Goal: Complete application form: Complete application form

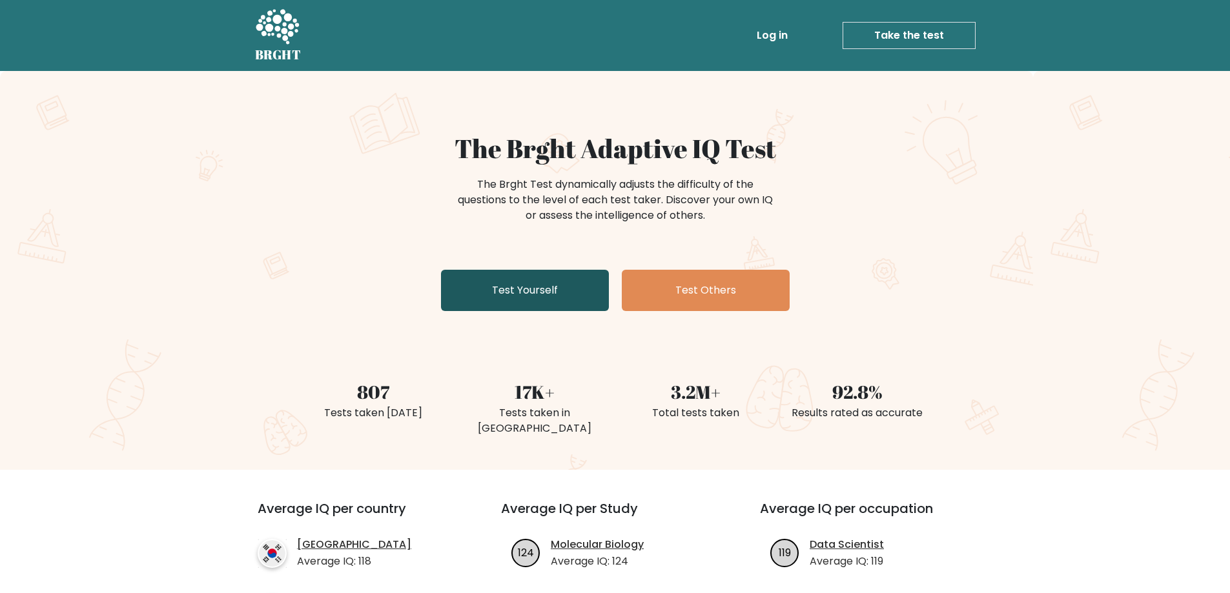
click at [566, 289] on link "Test Yourself" at bounding box center [525, 290] width 168 height 41
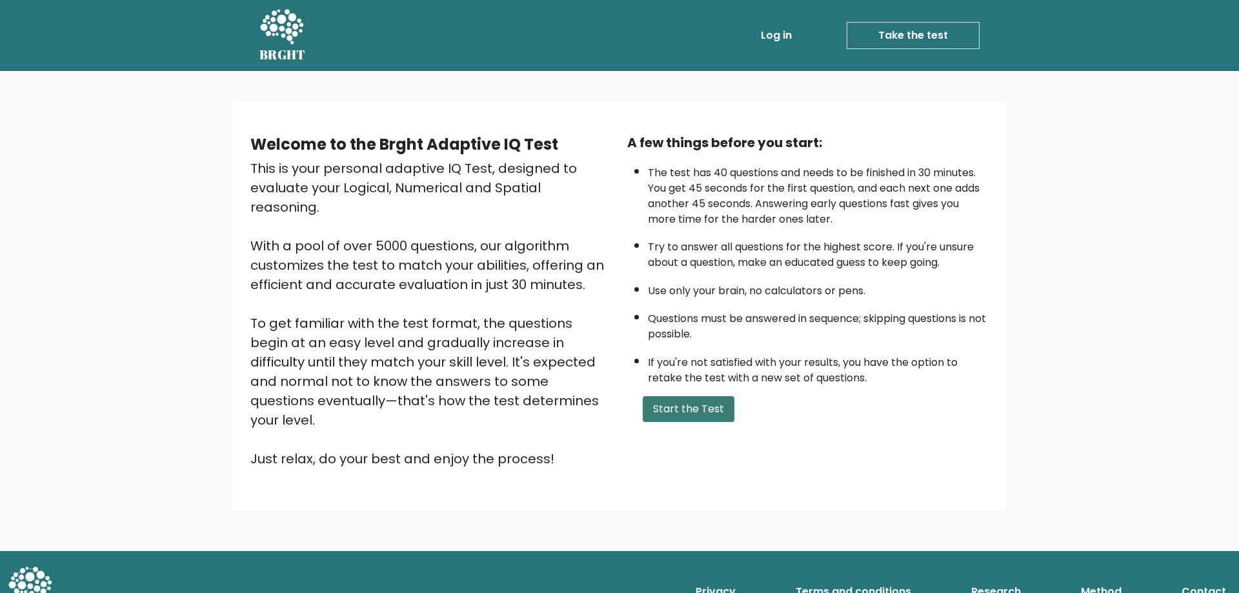
click at [728, 409] on button "Start the Test" at bounding box center [689, 409] width 92 height 26
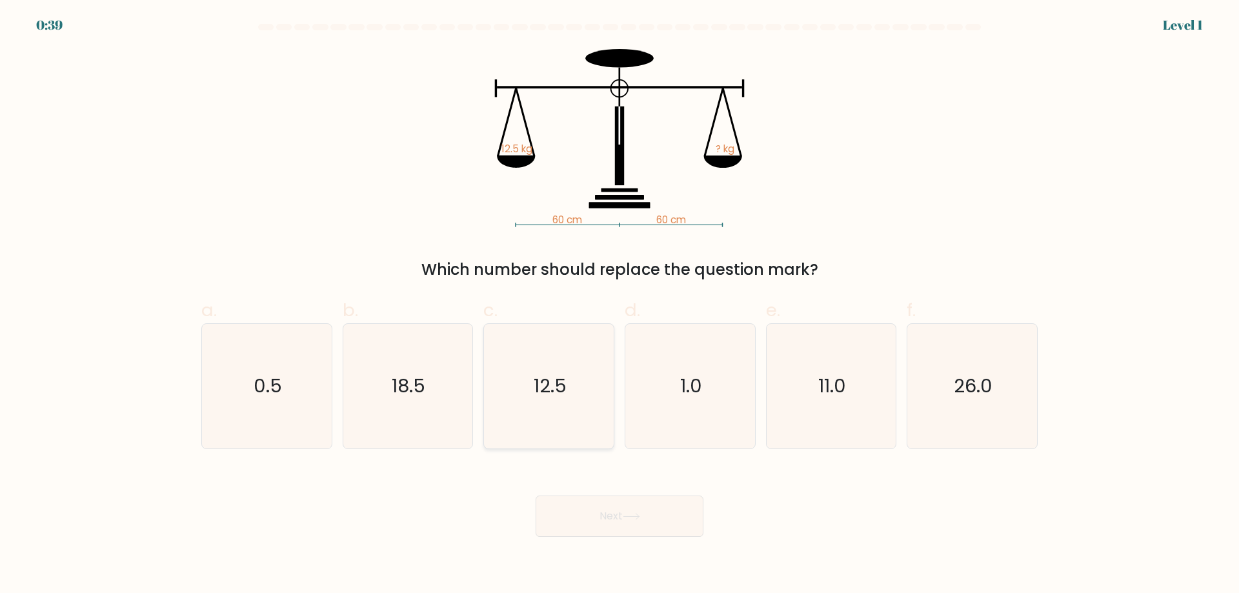
click at [539, 386] on text "12.5" at bounding box center [550, 386] width 33 height 26
click at [620, 305] on input "c. 12.5" at bounding box center [620, 301] width 1 height 8
radio input "true"
drag, startPoint x: 575, startPoint y: 553, endPoint x: 582, endPoint y: 540, distance: 14.4
click at [576, 551] on body "0:38 Level 1" at bounding box center [619, 296] width 1239 height 593
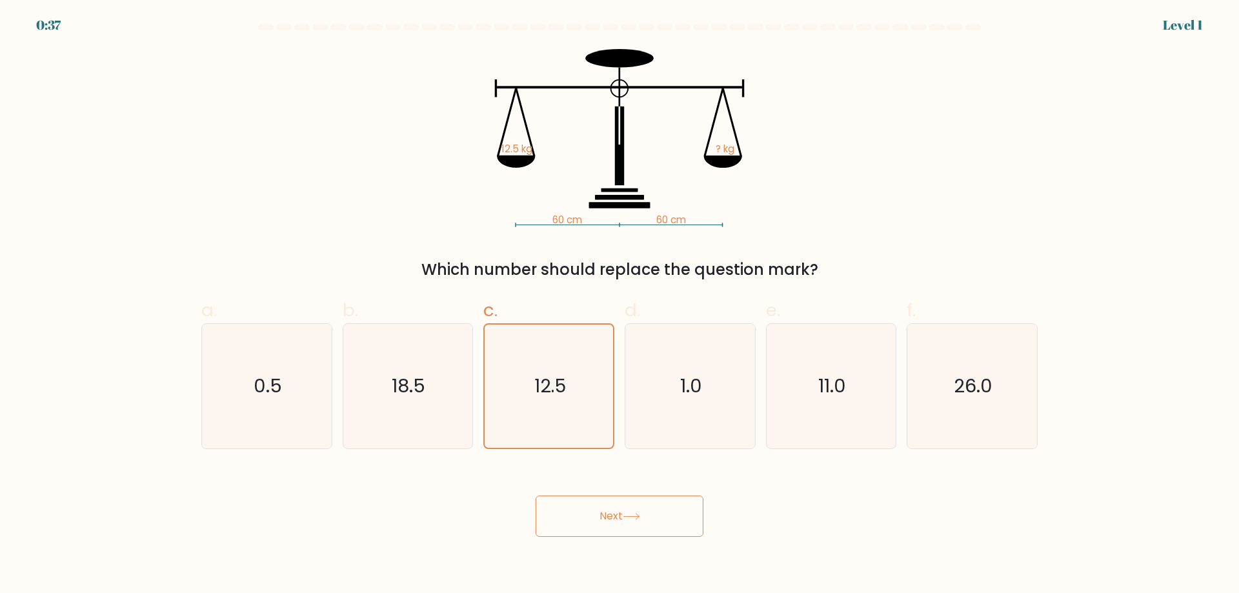
click at [600, 514] on button "Next" at bounding box center [620, 516] width 168 height 41
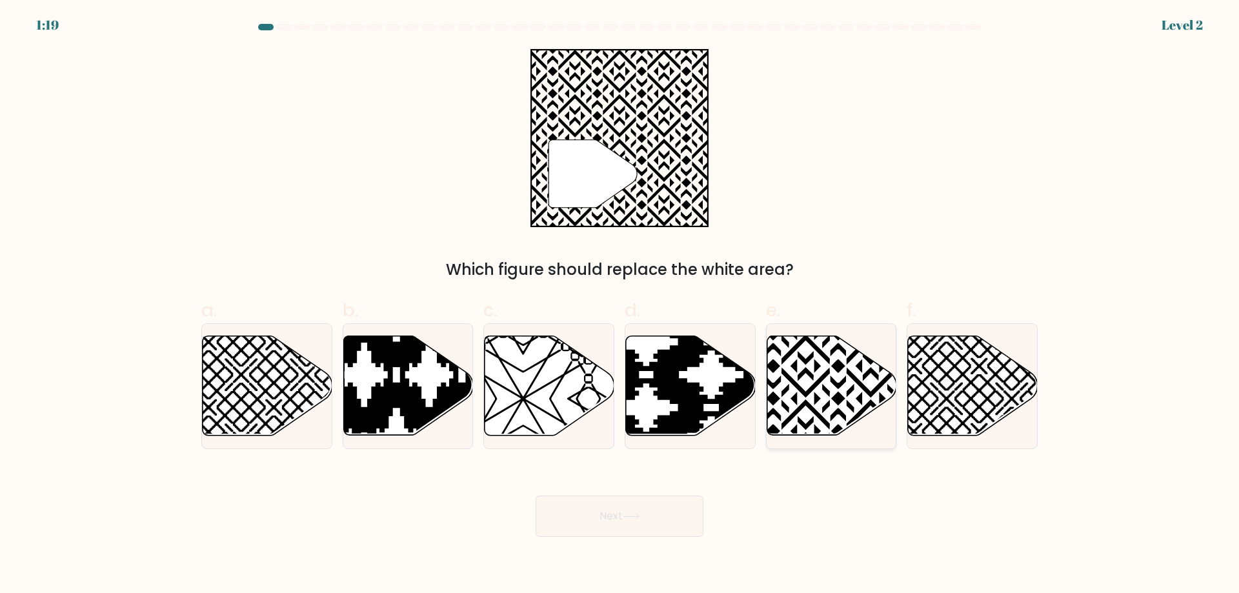
click at [857, 383] on icon at bounding box center [870, 333] width 261 height 261
click at [620, 305] on input "e." at bounding box center [620, 301] width 1 height 8
radio input "true"
click at [631, 533] on button "Next" at bounding box center [620, 516] width 168 height 41
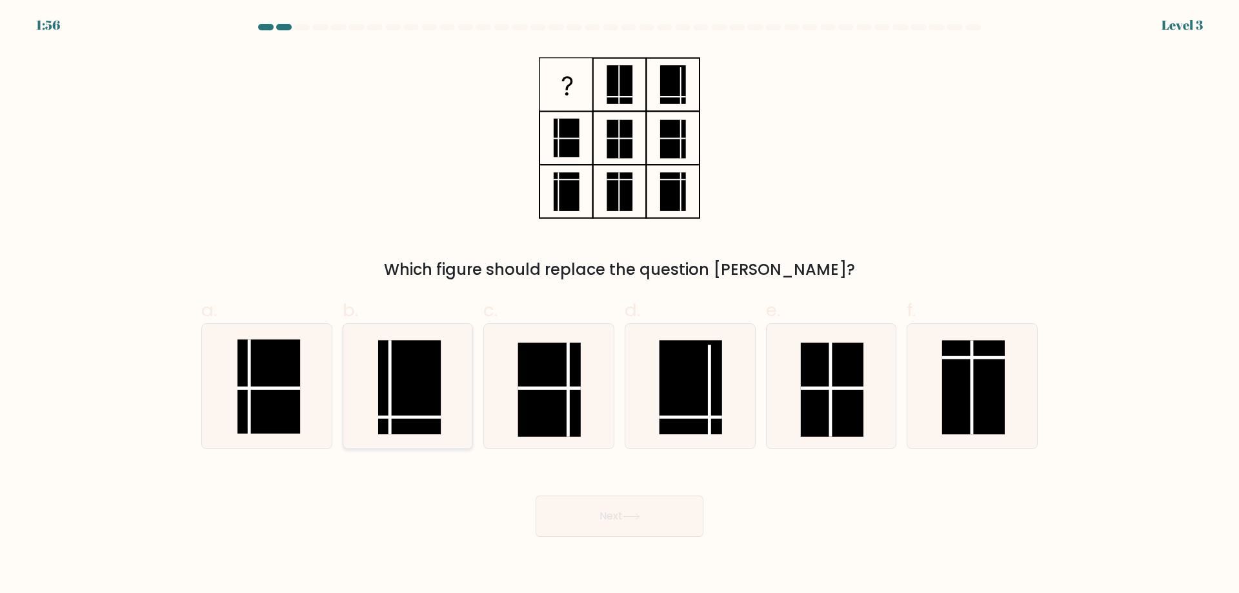
click at [383, 379] on rect at bounding box center [409, 387] width 63 height 94
click at [620, 305] on input "b." at bounding box center [620, 301] width 1 height 8
radio input "true"
click at [562, 523] on button "Next" at bounding box center [620, 516] width 168 height 41
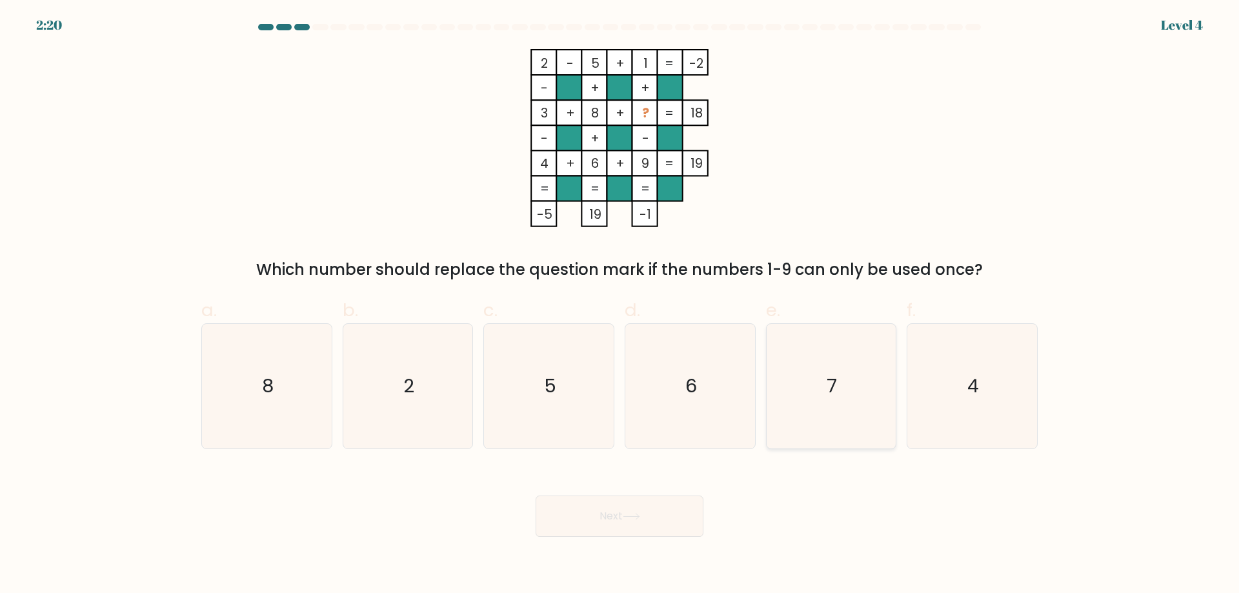
click at [818, 398] on icon "7" at bounding box center [831, 386] width 125 height 125
click at [620, 305] on input "e. 7" at bounding box center [620, 301] width 1 height 8
radio input "true"
click at [635, 531] on button "Next" at bounding box center [620, 516] width 168 height 41
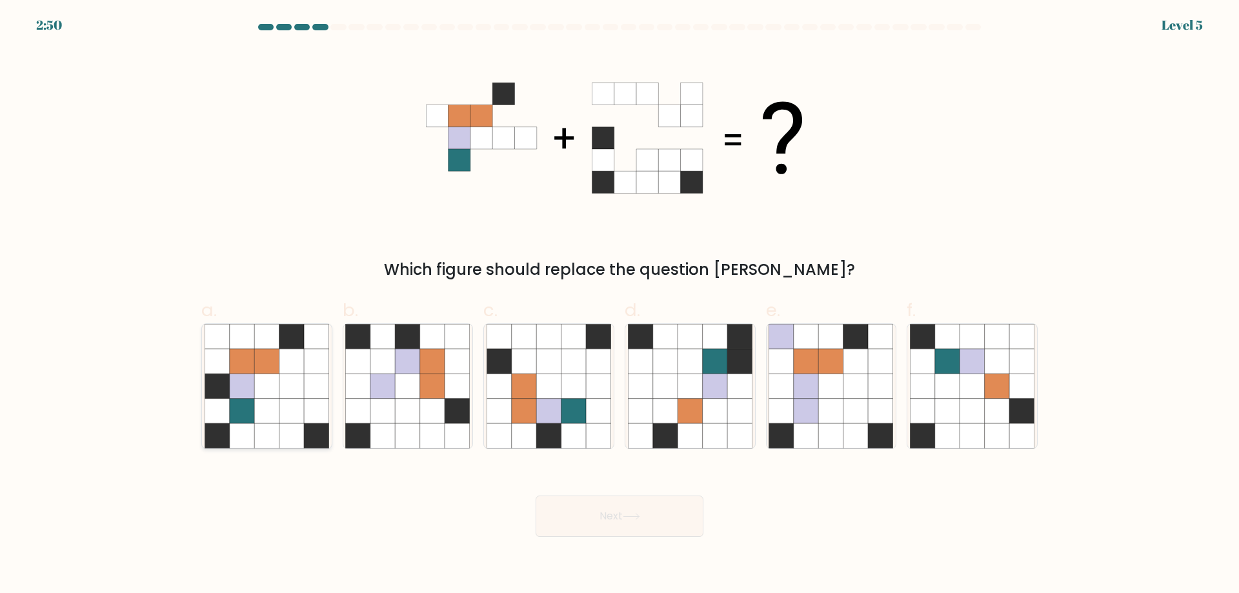
click at [321, 401] on icon at bounding box center [316, 411] width 25 height 25
click at [620, 305] on input "a." at bounding box center [620, 301] width 1 height 8
radio input "true"
click at [576, 506] on button "Next" at bounding box center [620, 516] width 168 height 41
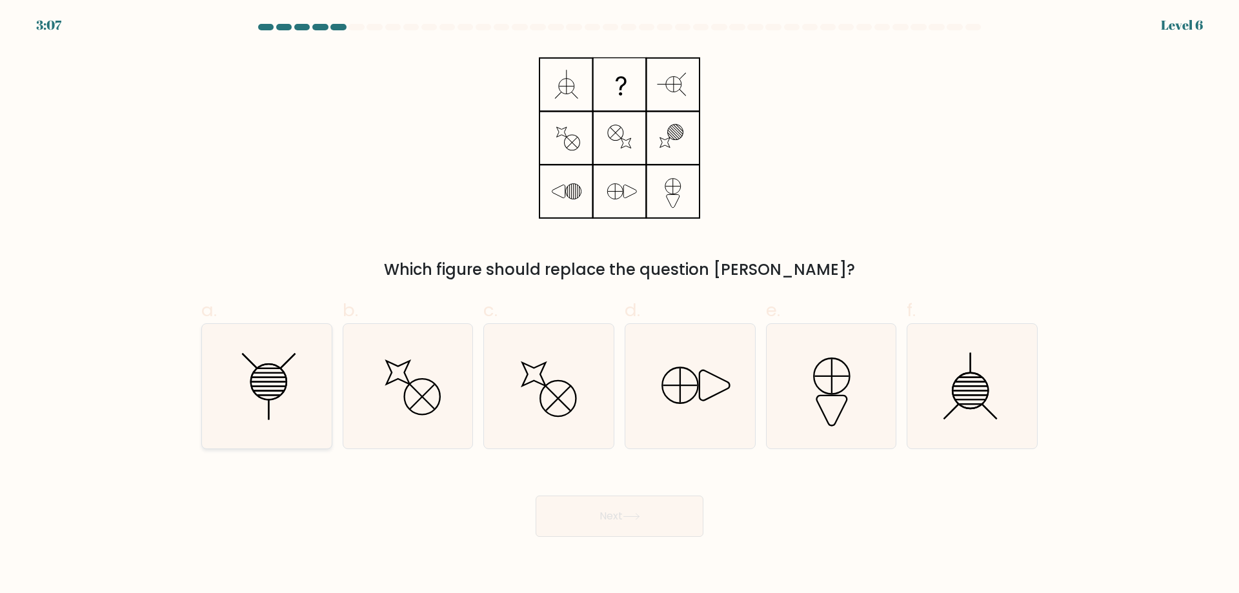
click at [322, 401] on icon at bounding box center [267, 386] width 125 height 125
click at [620, 305] on input "a." at bounding box center [620, 301] width 1 height 8
radio input "true"
click at [407, 393] on icon at bounding box center [407, 386] width 125 height 125
click at [620, 305] on input "b." at bounding box center [620, 301] width 1 height 8
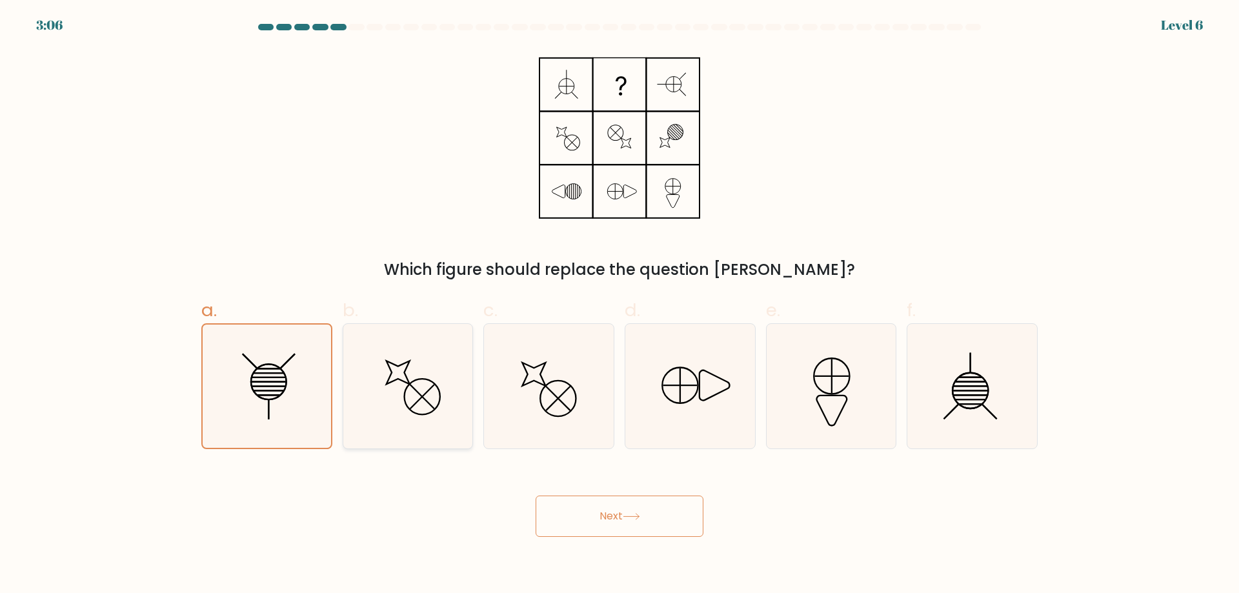
radio input "true"
click at [546, 406] on icon at bounding box center [549, 386] width 125 height 125
click at [620, 305] on input "c." at bounding box center [620, 301] width 1 height 8
radio input "true"
click at [662, 401] on icon at bounding box center [690, 386] width 125 height 125
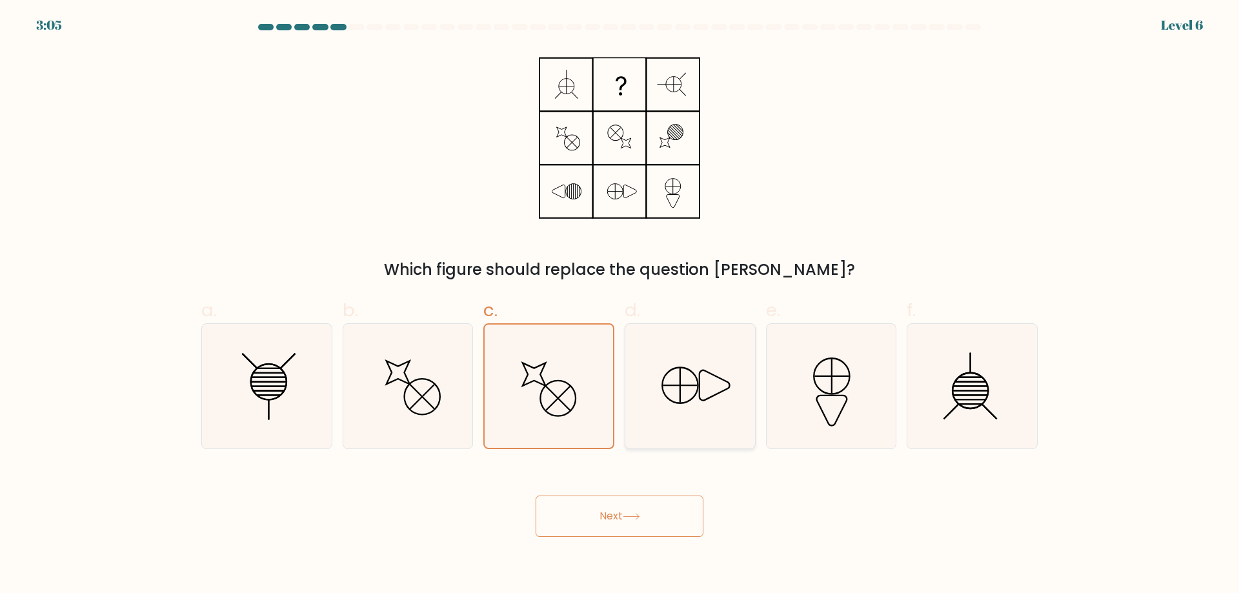
click at [620, 305] on input "d." at bounding box center [620, 301] width 1 height 8
radio input "true"
click at [651, 526] on button "Next" at bounding box center [620, 516] width 168 height 41
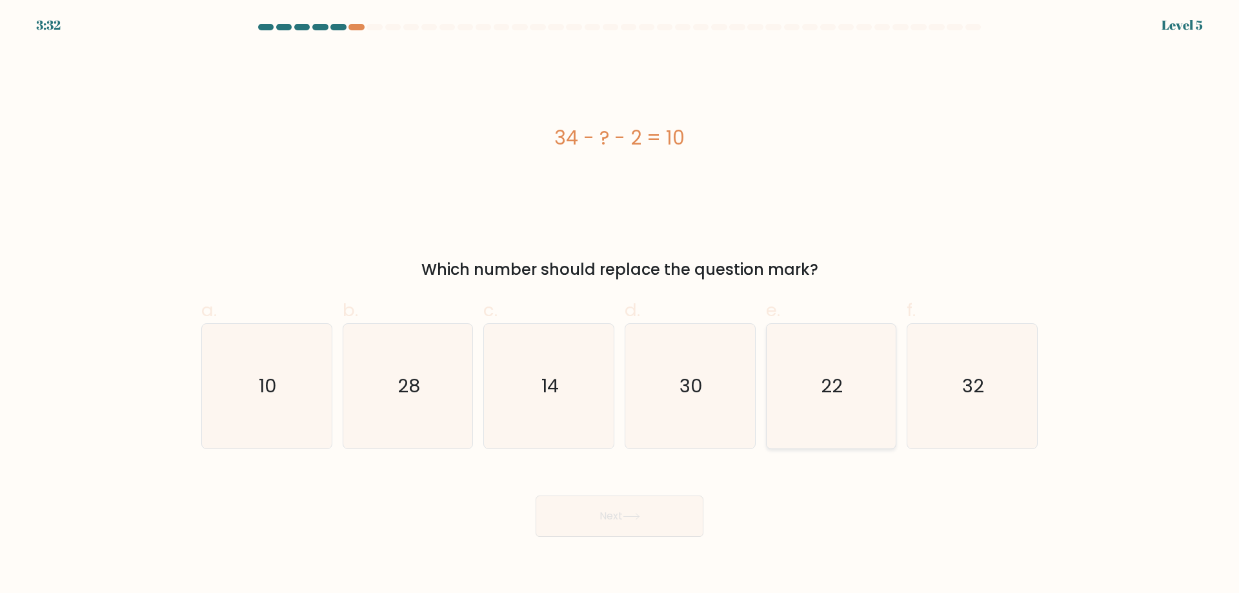
click at [844, 380] on icon "22" at bounding box center [831, 386] width 125 height 125
click at [620, 305] on input "e. 22" at bounding box center [620, 301] width 1 height 8
radio input "true"
click at [667, 506] on button "Next" at bounding box center [620, 516] width 168 height 41
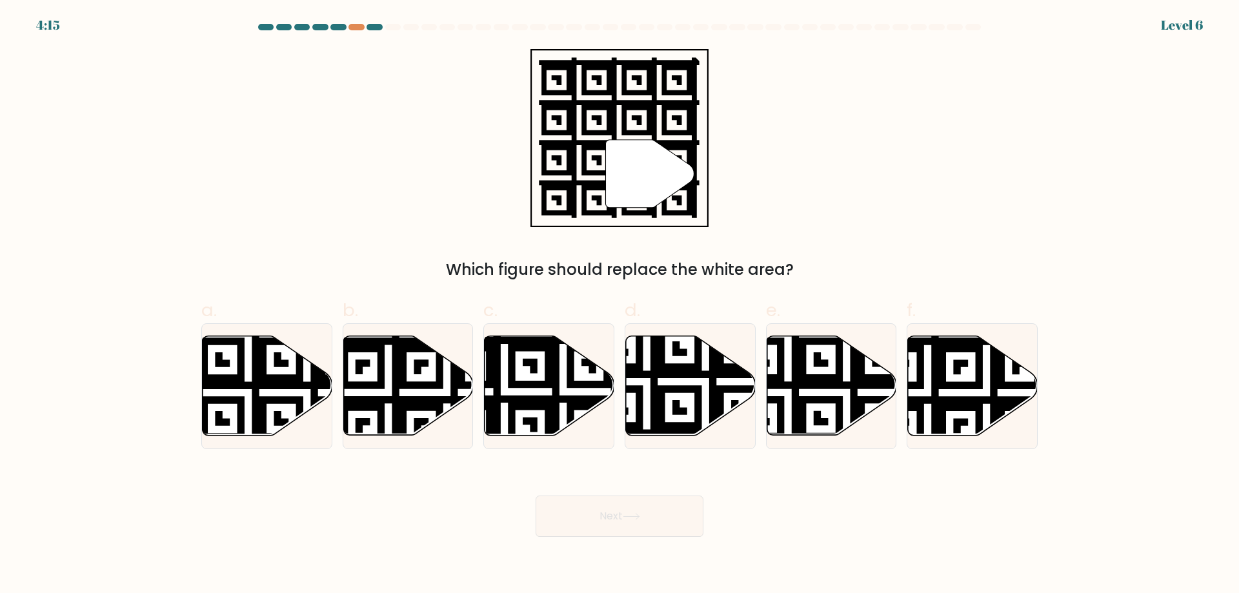
click at [667, 506] on button "Next" at bounding box center [620, 516] width 168 height 41
click at [520, 383] on icon at bounding box center [504, 333] width 235 height 235
click at [620, 305] on input "c." at bounding box center [620, 301] width 1 height 8
radio input "true"
click at [613, 500] on button "Next" at bounding box center [620, 516] width 168 height 41
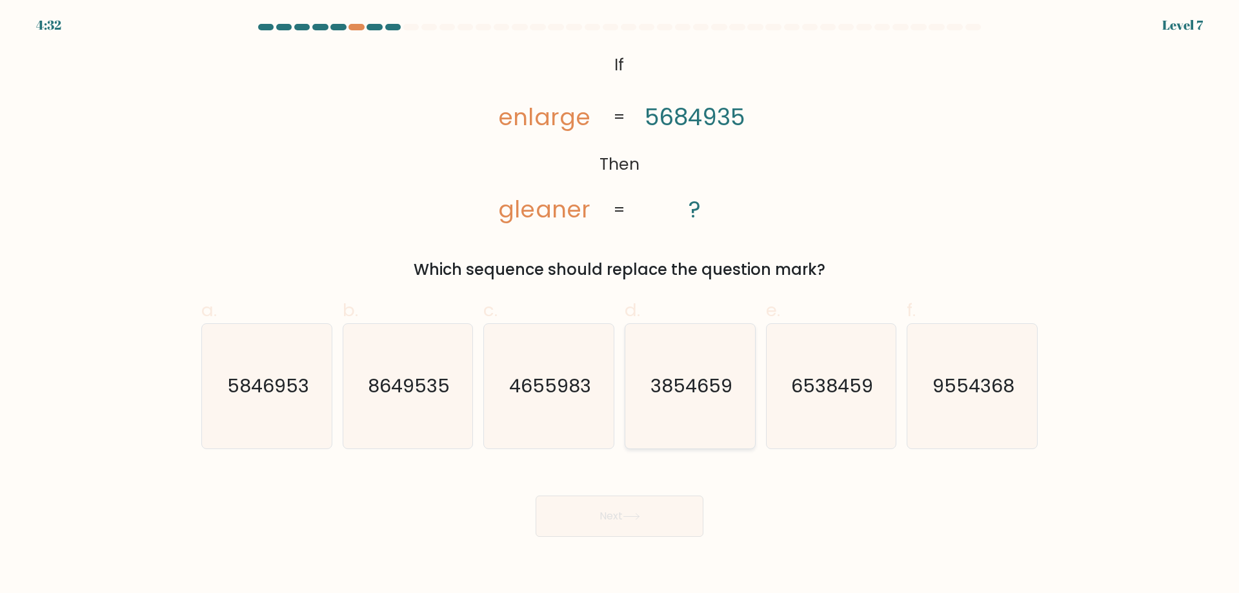
click at [713, 392] on text "3854659" at bounding box center [692, 386] width 82 height 26
click at [620, 305] on input "d. 3854659" at bounding box center [620, 301] width 1 height 8
radio input "true"
click at [624, 526] on button "Next" at bounding box center [620, 516] width 168 height 41
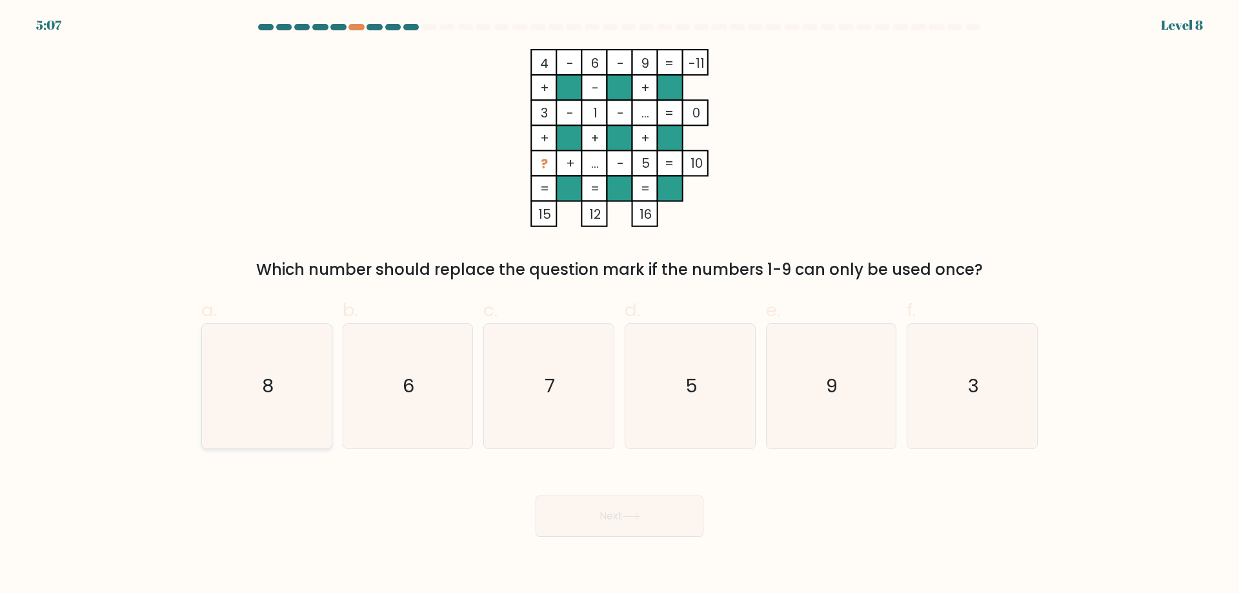
click at [248, 378] on icon "8" at bounding box center [267, 386] width 125 height 125
click at [620, 305] on input "a. 8" at bounding box center [620, 301] width 1 height 8
radio input "true"
click at [639, 510] on button "Next" at bounding box center [620, 516] width 168 height 41
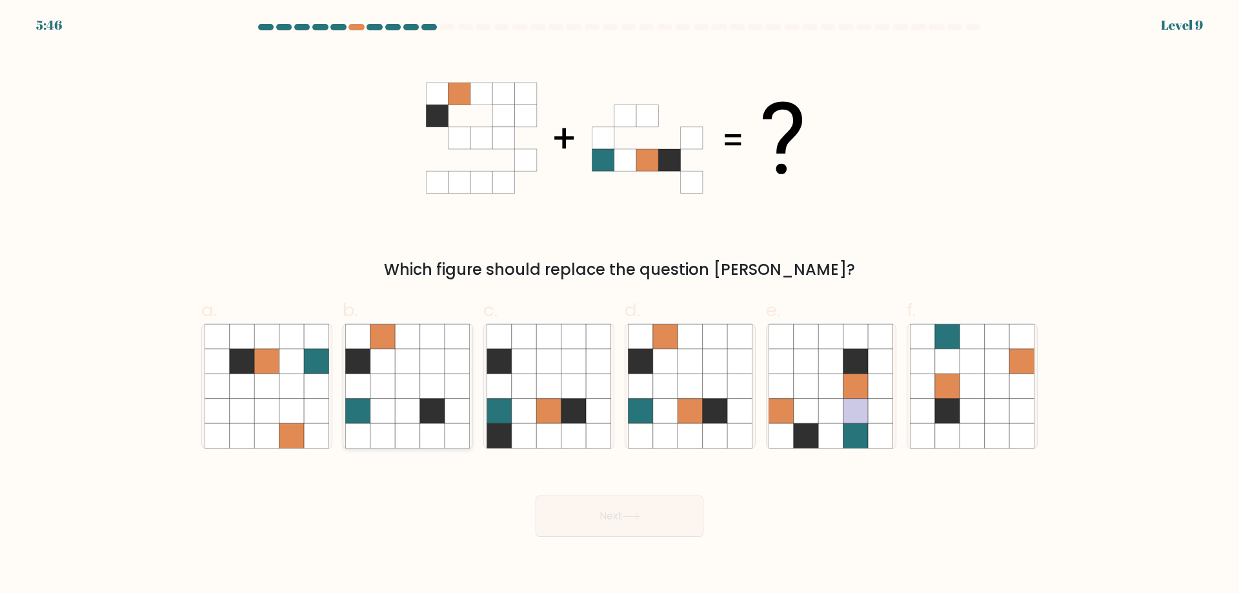
click at [461, 403] on icon at bounding box center [457, 411] width 25 height 25
click at [620, 305] on input "b." at bounding box center [620, 301] width 1 height 8
radio input "true"
drag, startPoint x: 609, startPoint y: 520, endPoint x: 825, endPoint y: 523, distance: 216.3
click at [825, 523] on div "Next" at bounding box center [620, 501] width 852 height 72
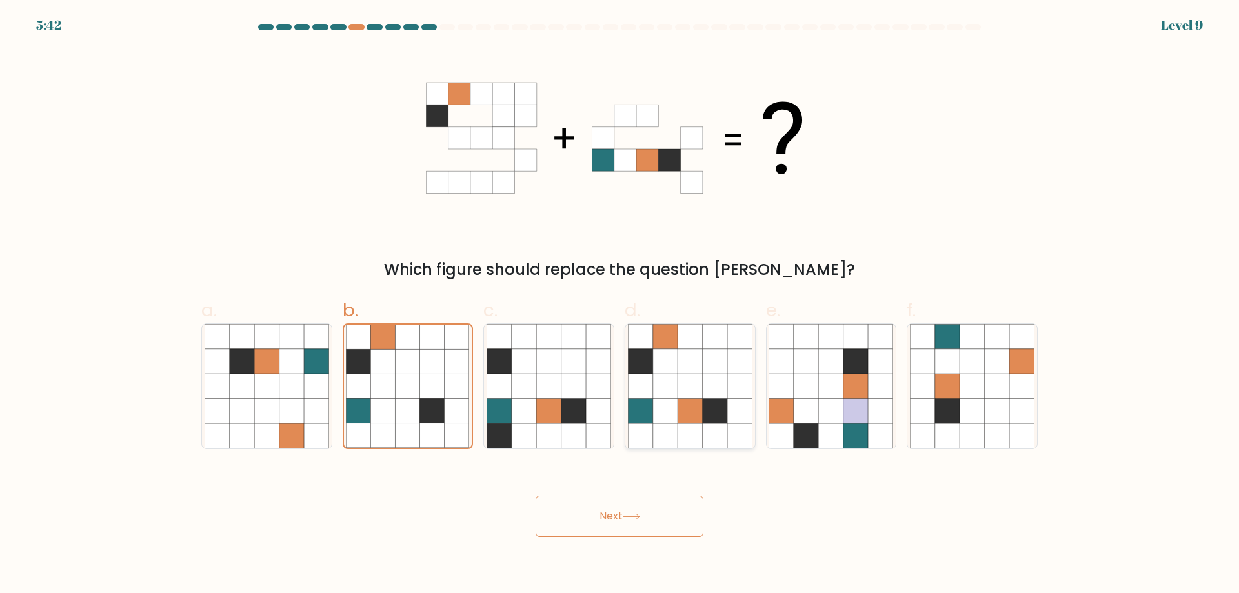
click at [727, 429] on icon at bounding box center [715, 435] width 25 height 25
click at [620, 305] on input "d." at bounding box center [620, 301] width 1 height 8
radio input "true"
click at [683, 504] on button "Next" at bounding box center [620, 516] width 168 height 41
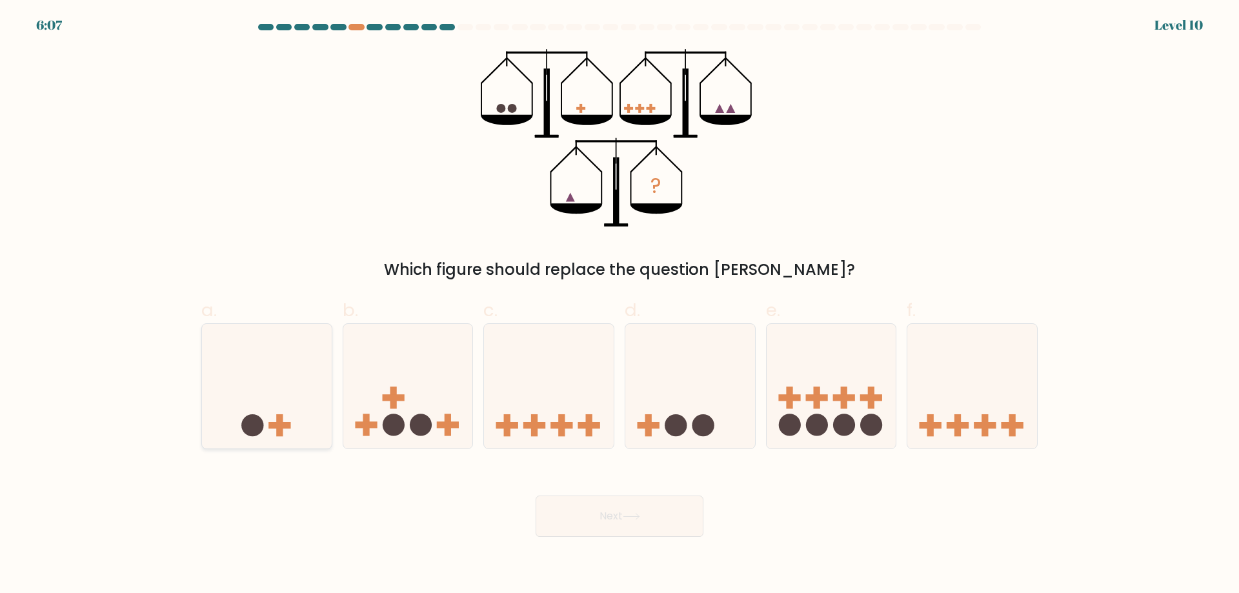
click at [299, 437] on icon at bounding box center [267, 385] width 130 height 107
click at [620, 305] on input "a." at bounding box center [620, 301] width 1 height 8
radio input "true"
click at [591, 507] on button "Next" at bounding box center [620, 516] width 168 height 41
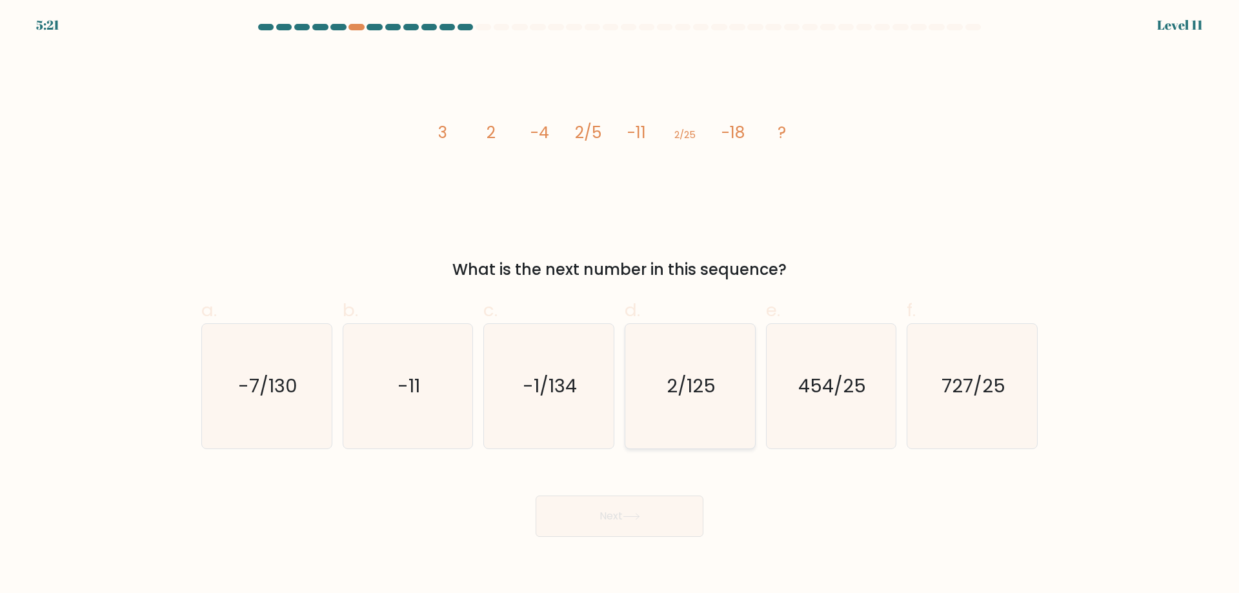
click at [704, 398] on text "2/125" at bounding box center [691, 386] width 49 height 26
click at [620, 305] on input "d. 2/125" at bounding box center [620, 301] width 1 height 8
radio input "true"
click at [664, 524] on button "Next" at bounding box center [620, 516] width 168 height 41
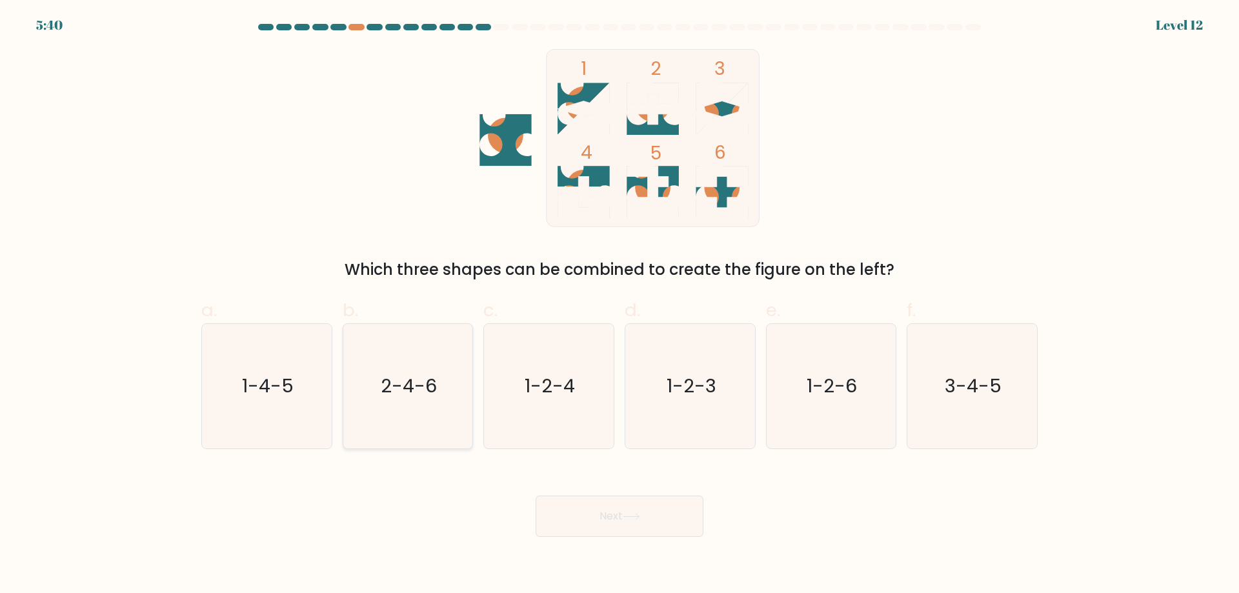
click at [454, 428] on icon "2-4-6" at bounding box center [407, 386] width 125 height 125
click at [620, 305] on input "b. 2-4-6" at bounding box center [620, 301] width 1 height 8
radio input "true"
click at [638, 516] on icon at bounding box center [631, 516] width 17 height 7
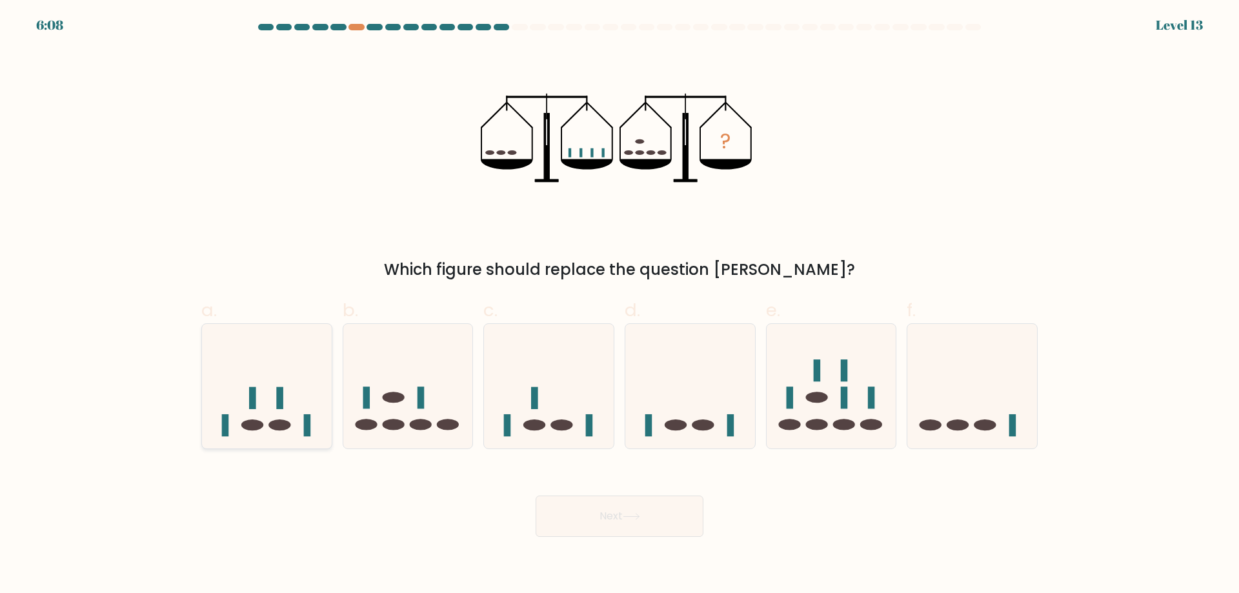
click at [255, 389] on rect at bounding box center [252, 398] width 7 height 22
click at [620, 305] on input "a." at bounding box center [620, 301] width 1 height 8
radio input "true"
click at [673, 545] on body "6:06 Level 13" at bounding box center [619, 296] width 1239 height 593
click at [675, 540] on body "6:06 Level 13" at bounding box center [619, 296] width 1239 height 593
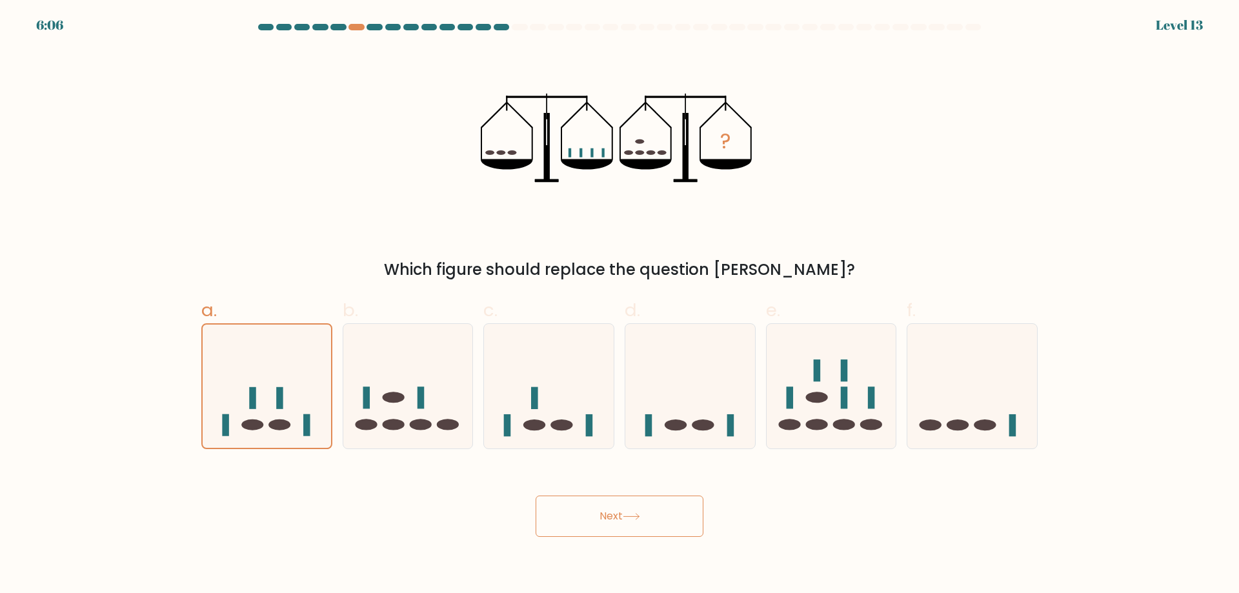
click at [691, 526] on button "Next" at bounding box center [620, 516] width 168 height 41
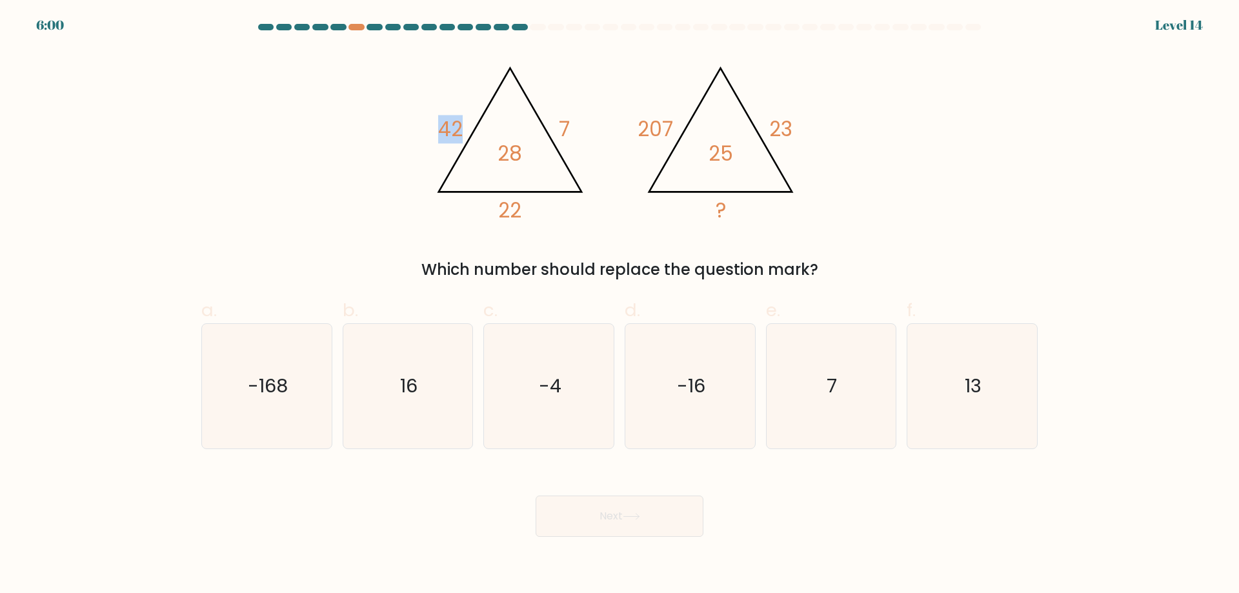
drag, startPoint x: 430, startPoint y: 143, endPoint x: 463, endPoint y: 139, distance: 33.1
click at [463, 139] on icon "@import url('https://fonts.googleapis.com/css?family=Abril+Fatface:400,100,100i…" at bounding box center [619, 138] width 387 height 178
click at [502, 140] on tspan "28" at bounding box center [510, 153] width 25 height 28
click at [416, 396] on text "16" at bounding box center [408, 386] width 17 height 26
click at [620, 305] on input "b. 16" at bounding box center [620, 301] width 1 height 8
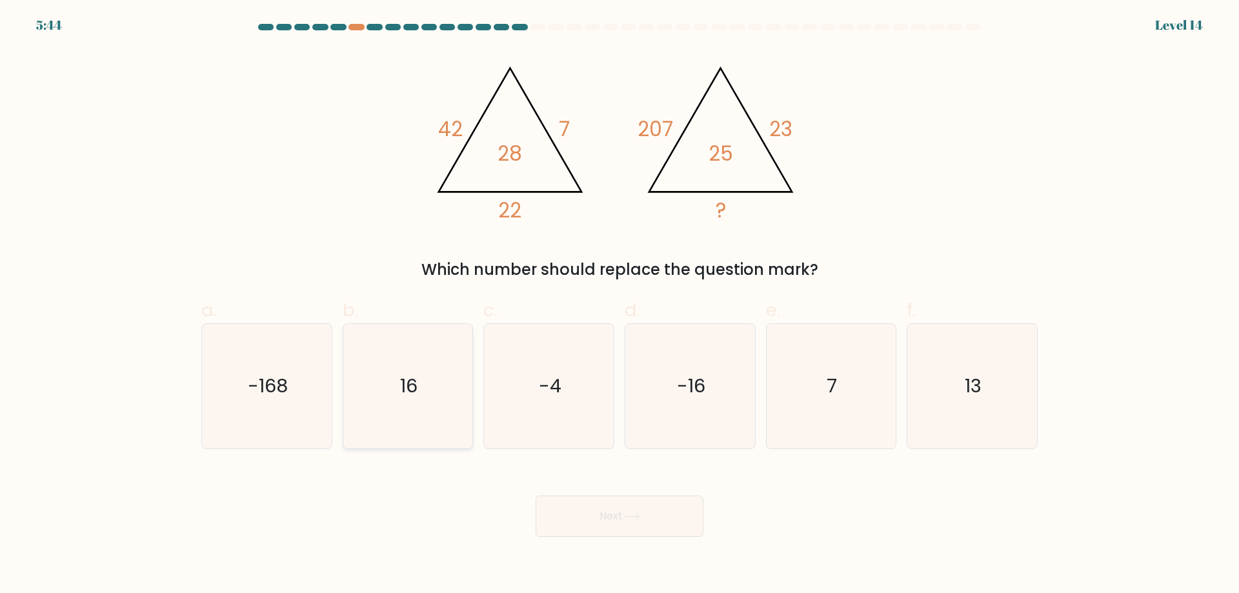
radio input "true"
click at [577, 517] on button "Next" at bounding box center [620, 516] width 168 height 41
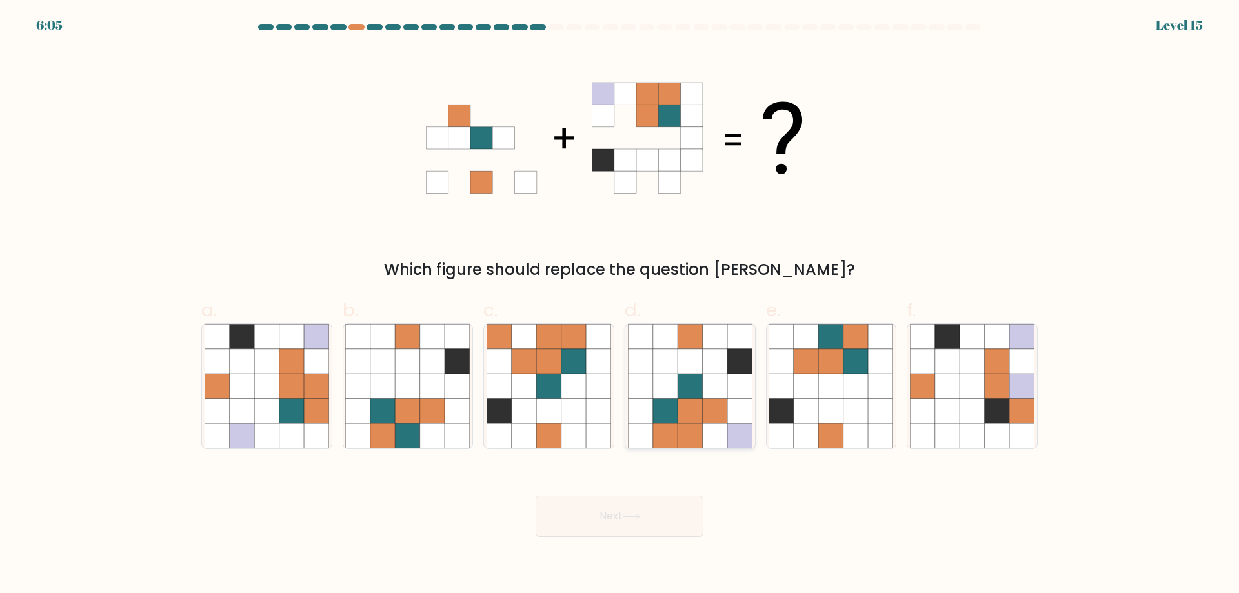
click at [662, 379] on icon at bounding box center [665, 386] width 25 height 25
click at [620, 305] on input "d." at bounding box center [620, 301] width 1 height 8
radio input "true"
click at [642, 522] on button "Next" at bounding box center [620, 516] width 168 height 41
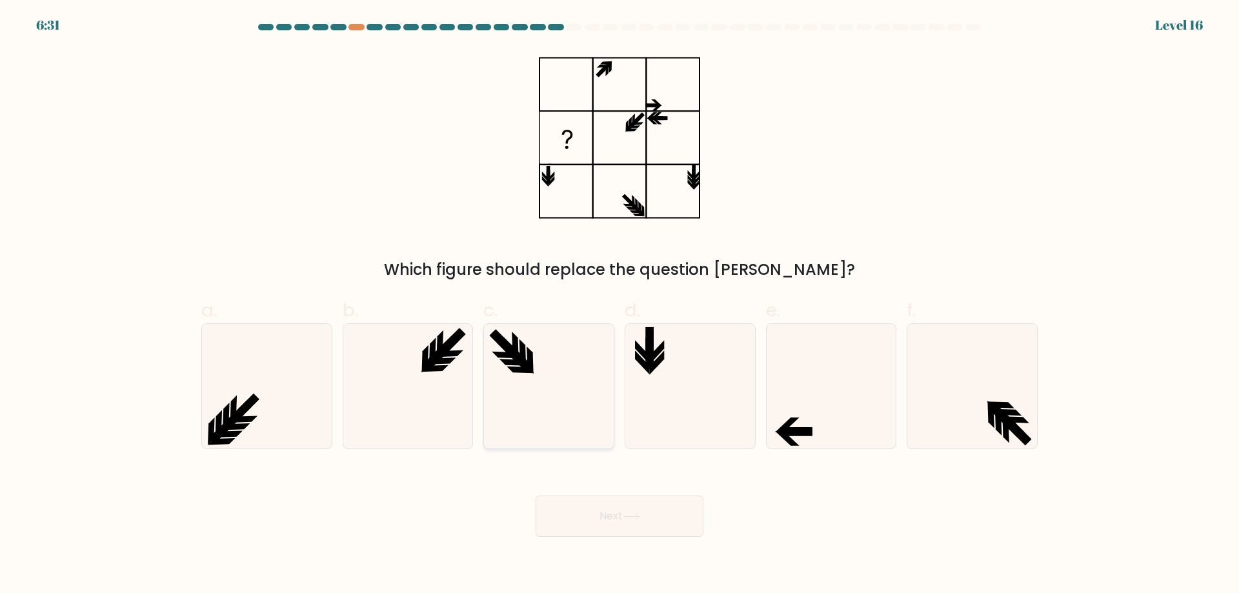
click at [503, 364] on icon at bounding box center [549, 386] width 125 height 125
click at [620, 305] on input "c." at bounding box center [620, 301] width 1 height 8
radio input "true"
click at [430, 377] on icon at bounding box center [407, 386] width 125 height 125
click at [620, 305] on input "b." at bounding box center [620, 301] width 1 height 8
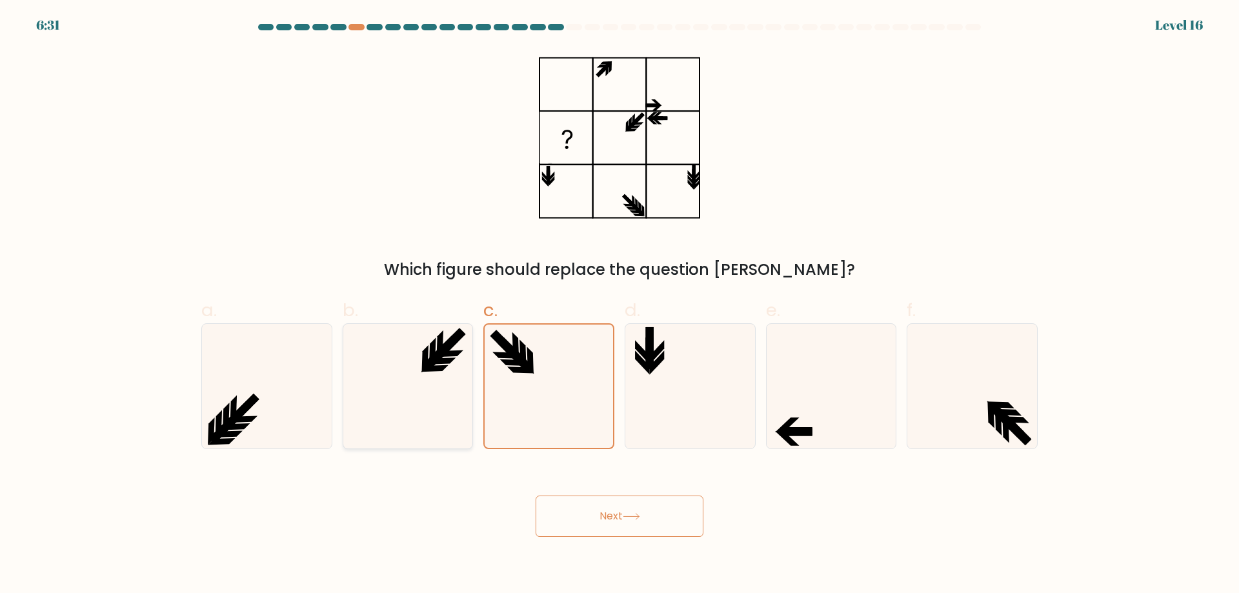
radio input "true"
click at [804, 427] on icon at bounding box center [831, 386] width 125 height 125
click at [620, 305] on input "e." at bounding box center [620, 301] width 1 height 8
radio input "true"
click at [1025, 422] on icon at bounding box center [1015, 419] width 27 height 6
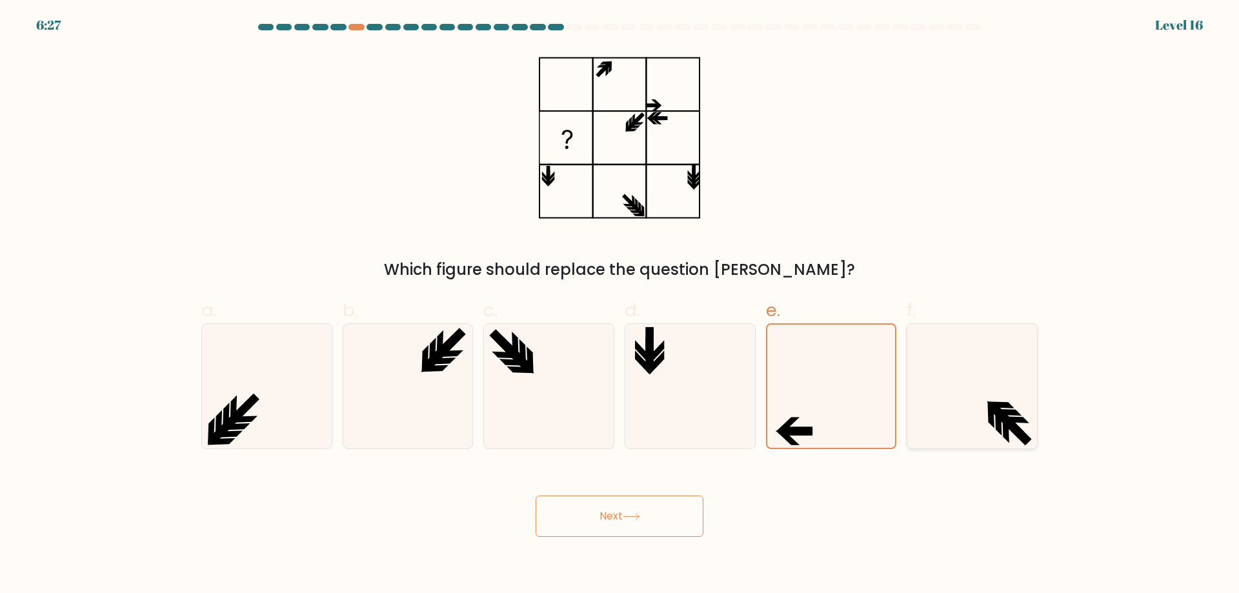
click at [620, 305] on input "f." at bounding box center [620, 301] width 1 height 8
radio input "true"
click at [687, 524] on button "Next" at bounding box center [620, 516] width 168 height 41
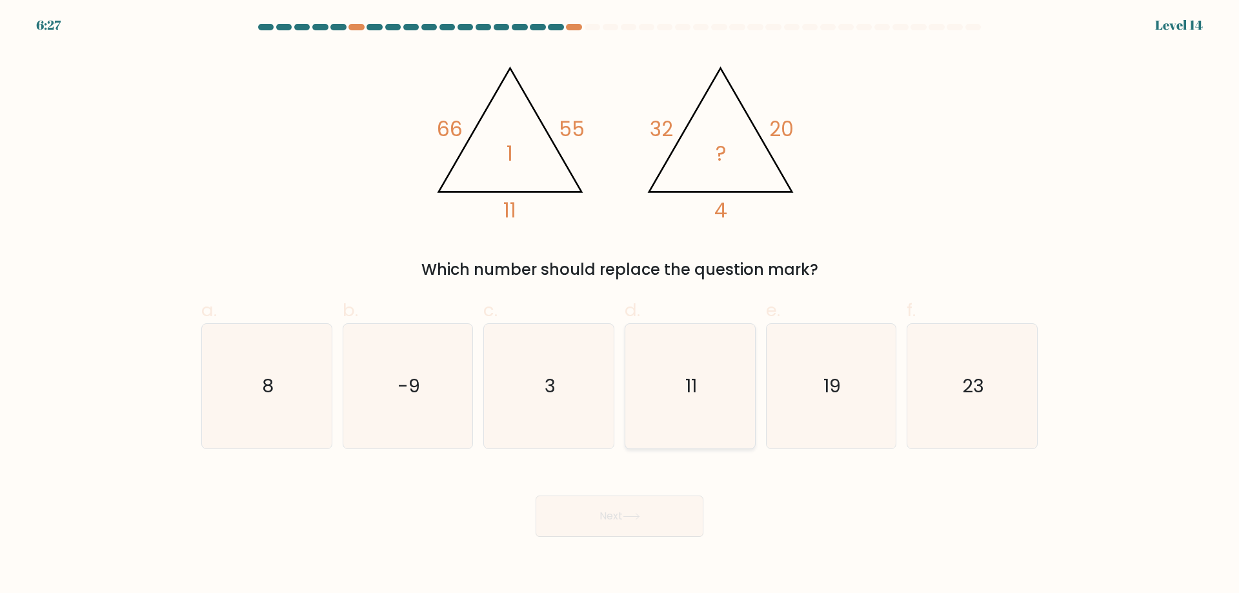
click at [678, 398] on icon "11" at bounding box center [690, 386] width 125 height 125
click at [620, 305] on input "d. 11" at bounding box center [620, 301] width 1 height 8
radio input "true"
click at [547, 413] on icon "3" at bounding box center [549, 386] width 125 height 125
click at [620, 305] on input "c. 3" at bounding box center [620, 301] width 1 height 8
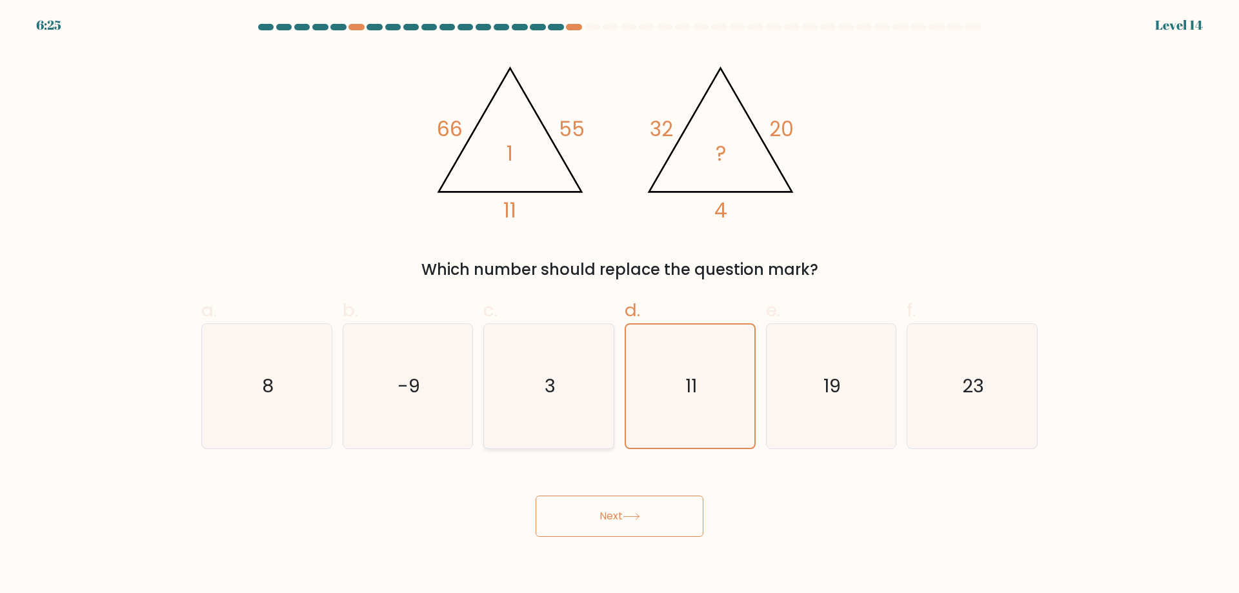
radio input "true"
click at [355, 426] on icon "-9" at bounding box center [407, 386] width 125 height 125
click at [620, 305] on input "b. -9" at bounding box center [620, 301] width 1 height 8
radio input "true"
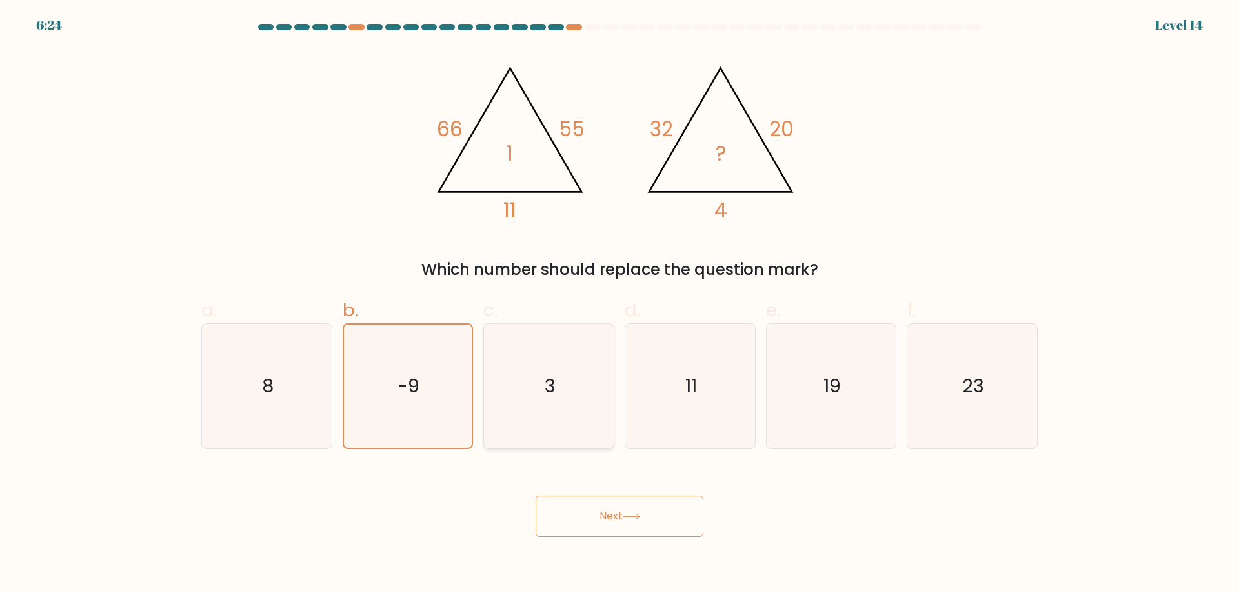
click at [545, 410] on icon "3" at bounding box center [549, 386] width 125 height 125
click at [620, 305] on input "c. 3" at bounding box center [620, 301] width 1 height 8
radio input "true"
click at [315, 340] on icon "8" at bounding box center [267, 386] width 125 height 125
click at [620, 305] on input "a. 8" at bounding box center [620, 301] width 1 height 8
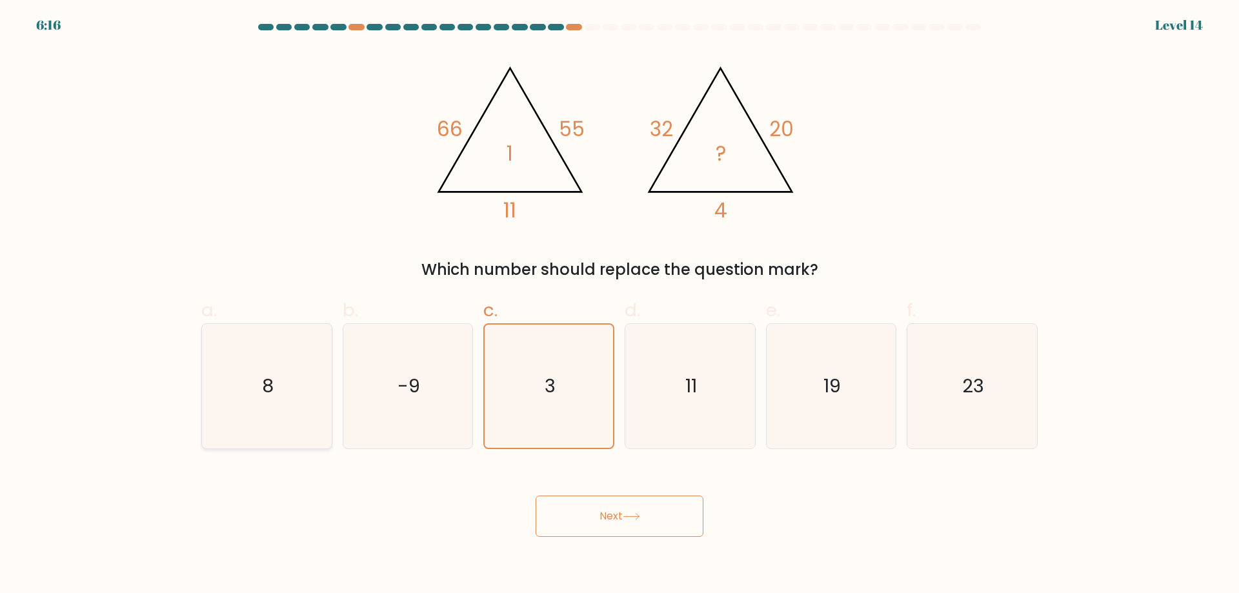
radio input "true"
click at [640, 518] on icon at bounding box center [631, 516] width 17 height 7
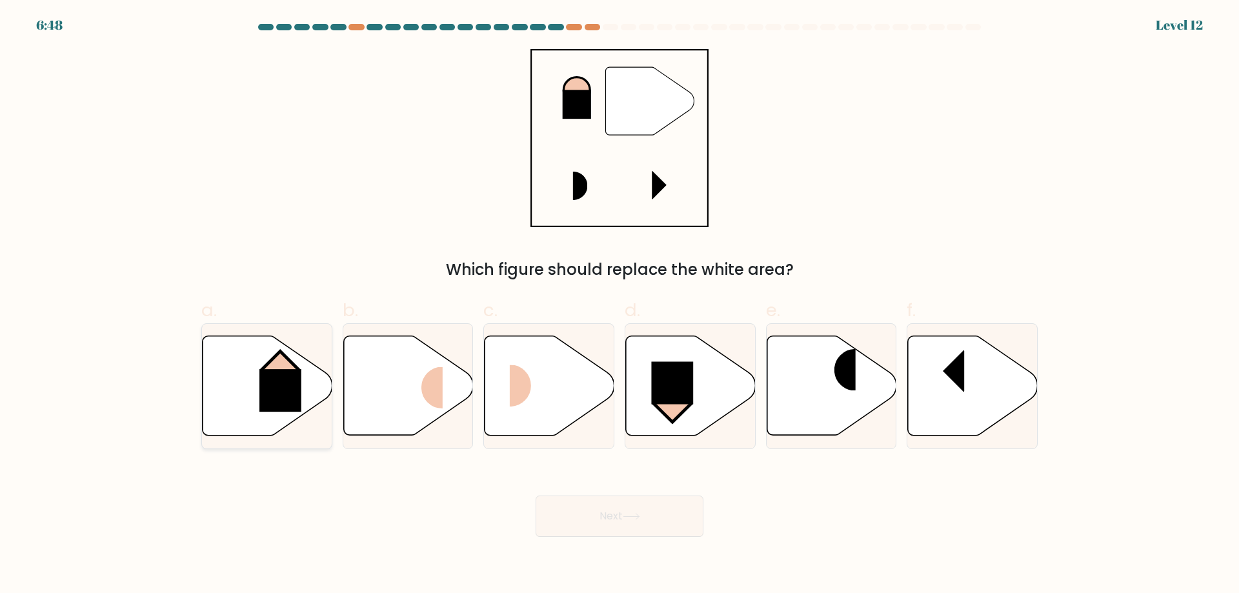
click at [236, 402] on icon at bounding box center [268, 385] width 130 height 99
click at [620, 305] on input "a." at bounding box center [620, 301] width 1 height 8
radio input "true"
click at [570, 519] on button "Next" at bounding box center [620, 516] width 168 height 41
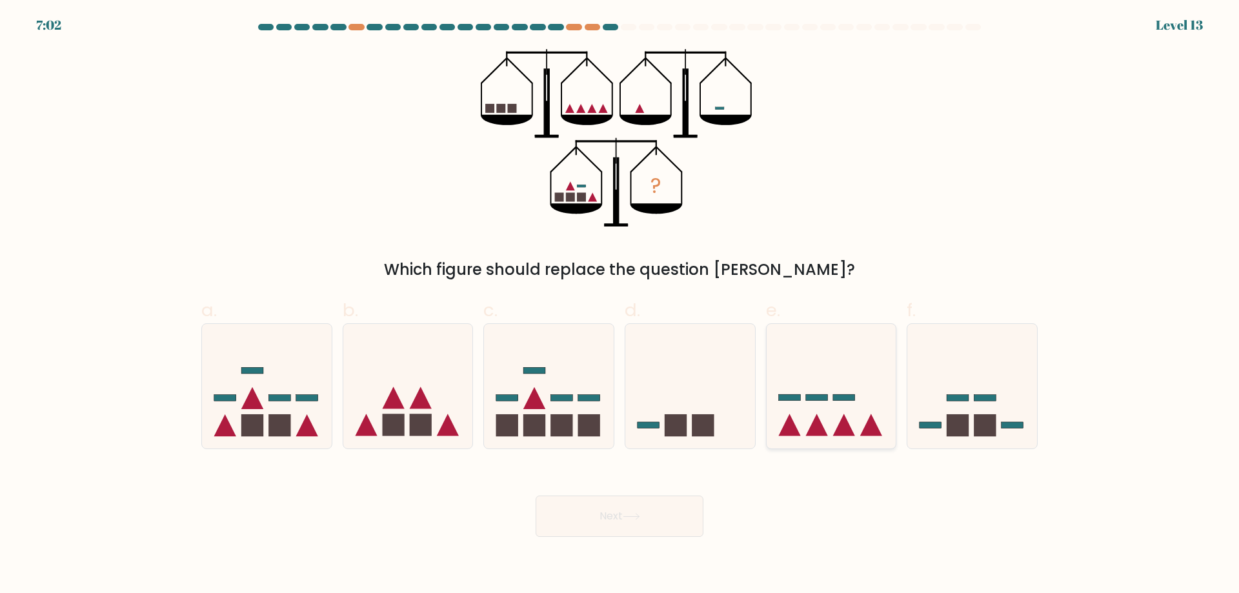
click at [797, 407] on icon at bounding box center [832, 385] width 130 height 107
click at [620, 305] on input "e." at bounding box center [620, 301] width 1 height 8
radio input "true"
click at [658, 509] on button "Next" at bounding box center [620, 516] width 168 height 41
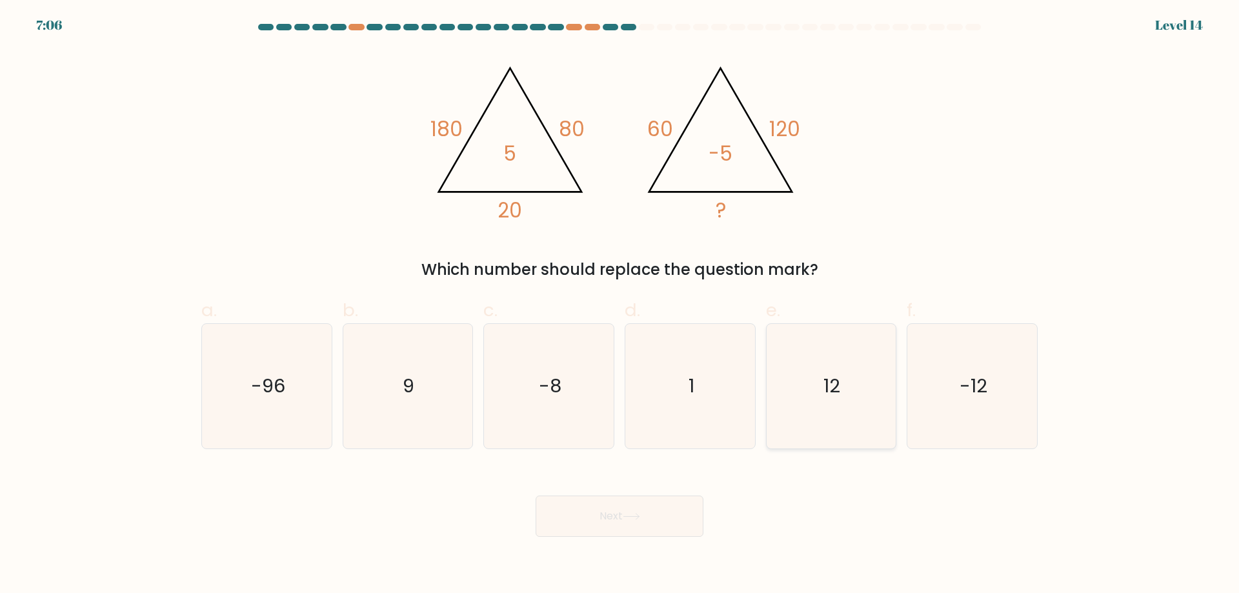
click at [834, 411] on icon "12" at bounding box center [831, 386] width 125 height 125
click at [620, 305] on input "e. 12" at bounding box center [620, 301] width 1 height 8
radio input "true"
click at [659, 531] on button "Next" at bounding box center [620, 516] width 168 height 41
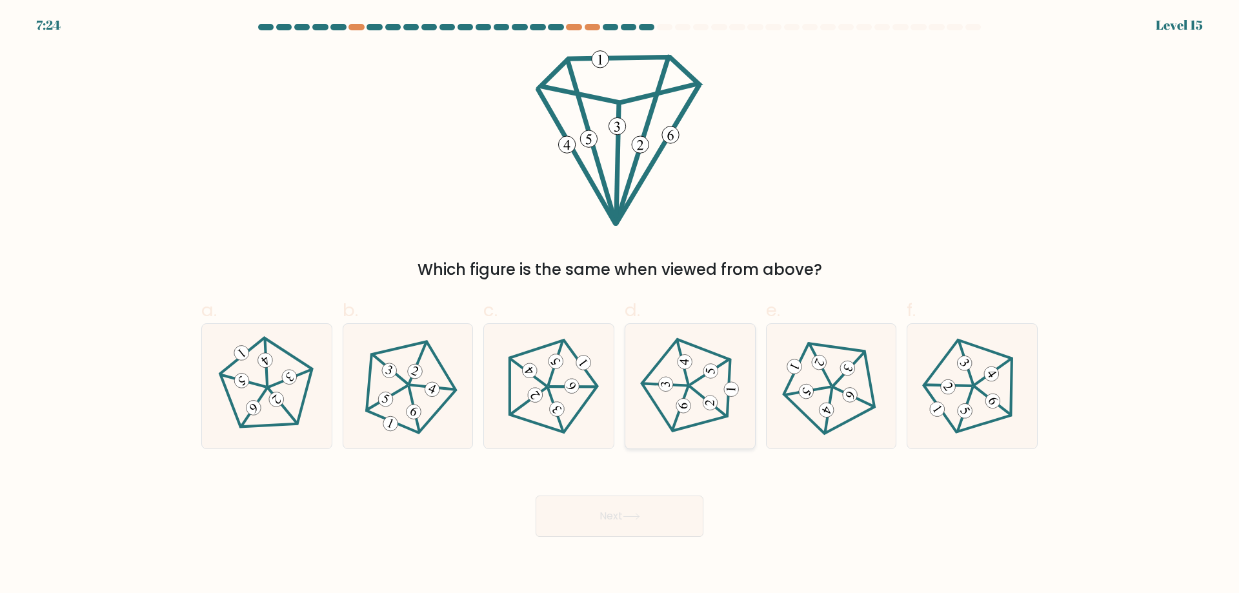
click at [698, 401] on icon at bounding box center [689, 385] width 99 height 99
click at [620, 305] on input "d." at bounding box center [620, 301] width 1 height 8
radio input "true"
click at [656, 537] on body "7:22 Level 15" at bounding box center [619, 296] width 1239 height 593
click at [655, 523] on button "Next" at bounding box center [620, 516] width 168 height 41
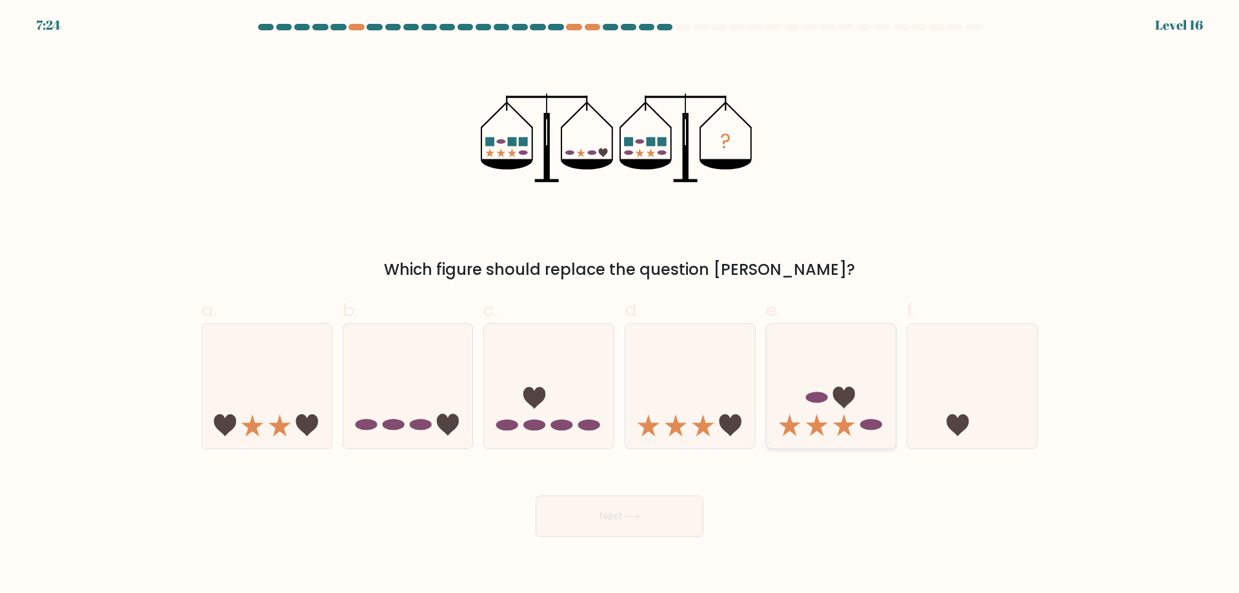
click at [842, 402] on icon at bounding box center [844, 398] width 22 height 22
click at [620, 305] on input "e." at bounding box center [620, 301] width 1 height 8
radio input "true"
click at [959, 407] on icon at bounding box center [973, 385] width 130 height 107
click at [620, 305] on input "f." at bounding box center [620, 301] width 1 height 8
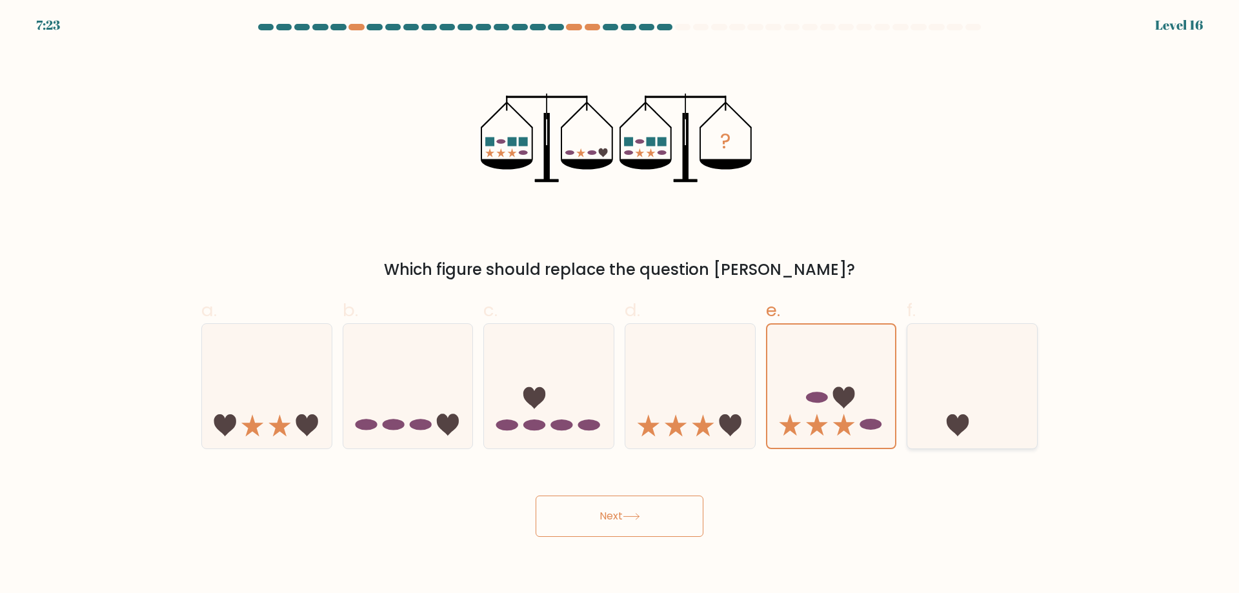
radio input "true"
click at [646, 394] on icon at bounding box center [690, 385] width 130 height 107
click at [620, 305] on input "d." at bounding box center [620, 301] width 1 height 8
radio input "true"
click at [979, 425] on icon at bounding box center [973, 385] width 130 height 107
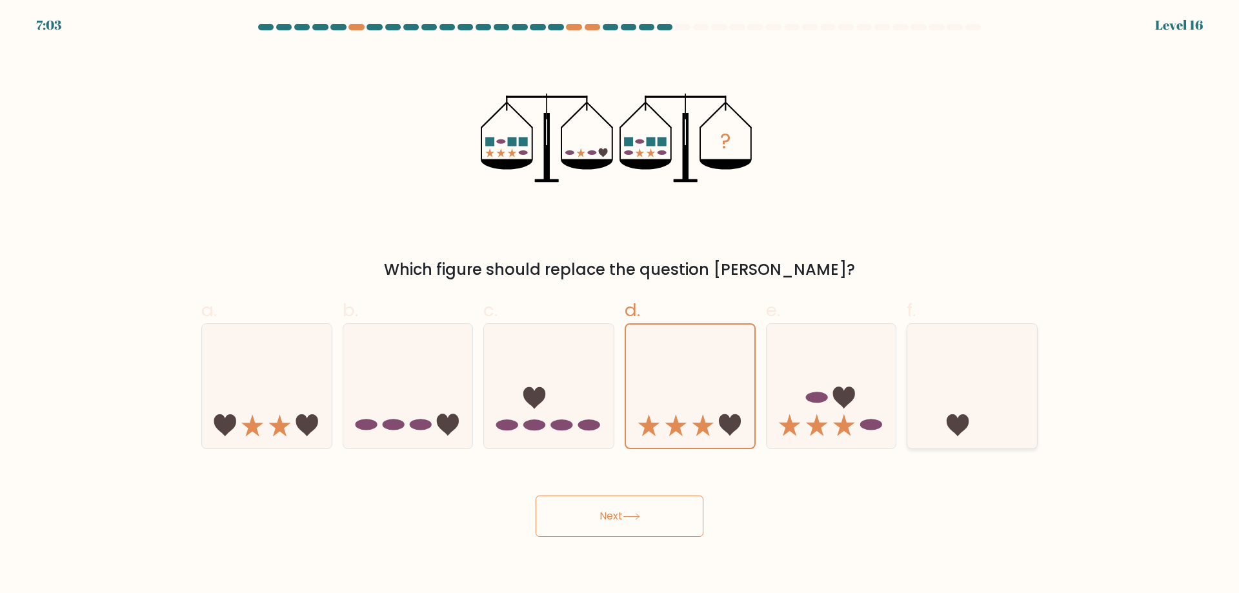
click at [620, 305] on input "f." at bounding box center [620, 301] width 1 height 8
radio input "true"
click at [409, 340] on icon at bounding box center [408, 385] width 130 height 107
click at [620, 305] on input "b." at bounding box center [620, 301] width 1 height 8
radio input "true"
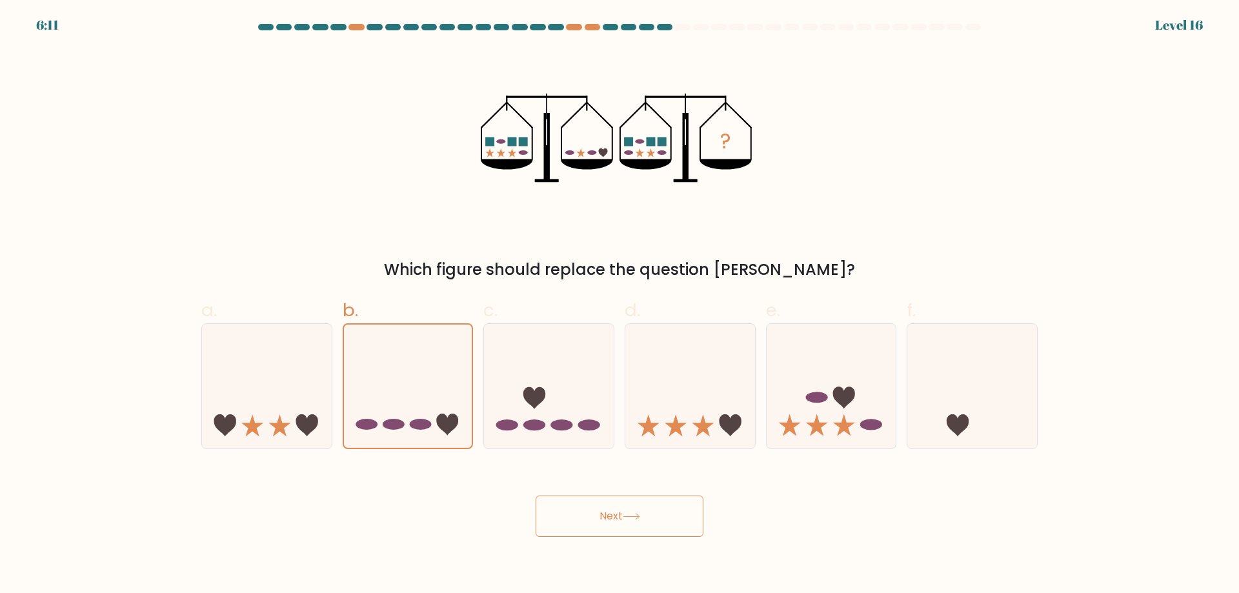
click at [591, 543] on body "6:11 Level 16" at bounding box center [619, 296] width 1239 height 593
click at [593, 531] on button "Next" at bounding box center [620, 516] width 168 height 41
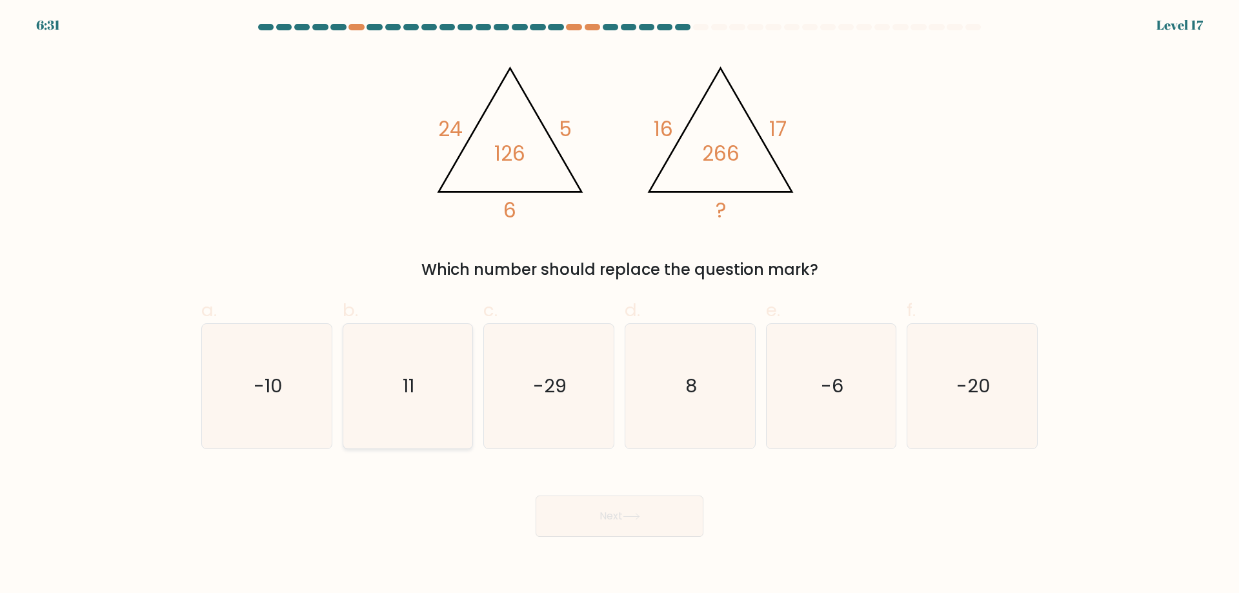
click at [448, 398] on icon "11" at bounding box center [407, 386] width 125 height 125
click at [620, 305] on input "b. 11" at bounding box center [620, 301] width 1 height 8
radio input "true"
click at [683, 385] on icon "8" at bounding box center [690, 386] width 125 height 125
click at [620, 305] on input "d. 8" at bounding box center [620, 301] width 1 height 8
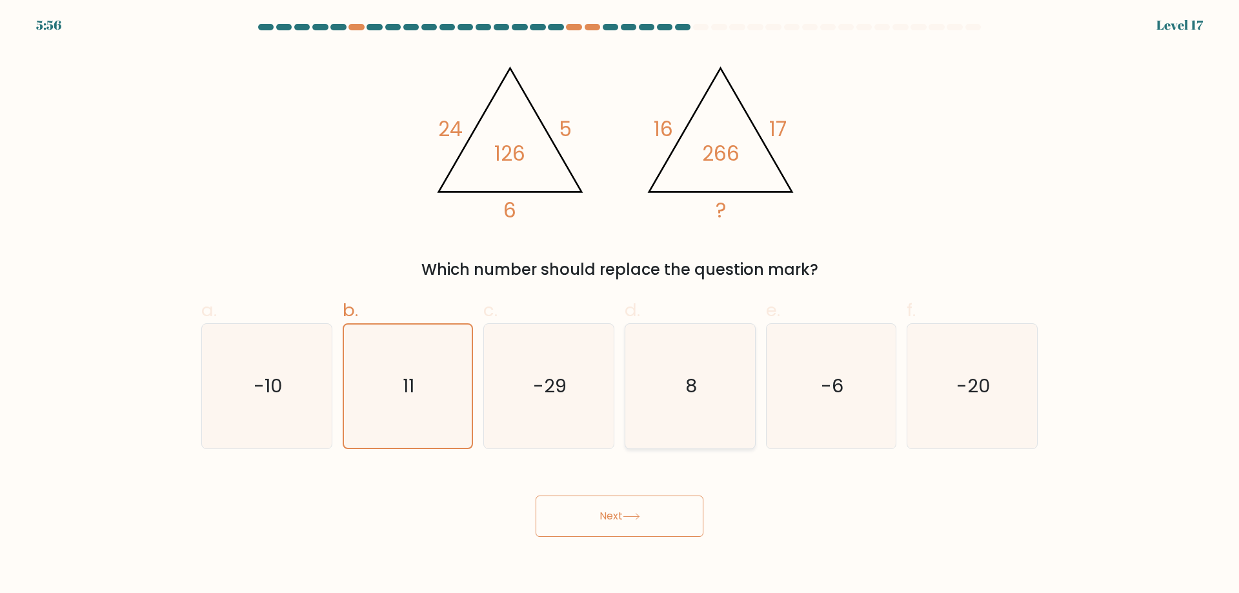
radio input "true"
click at [663, 512] on button "Next" at bounding box center [620, 516] width 168 height 41
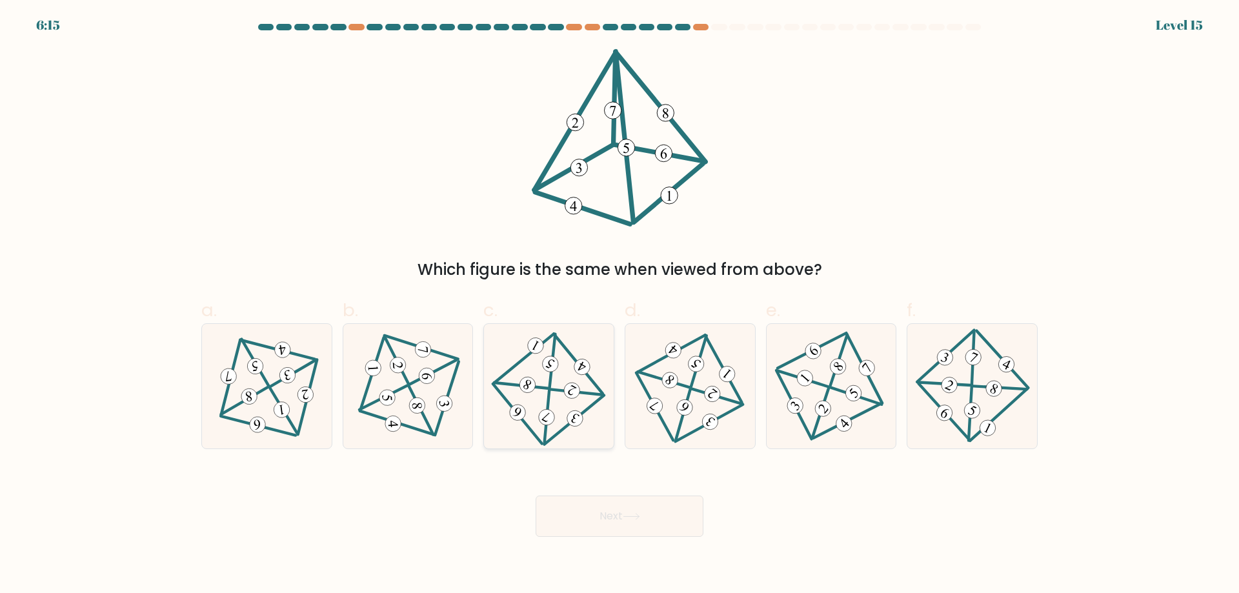
click at [569, 416] on 346 at bounding box center [574, 418] width 21 height 21
click at [620, 305] on input "c." at bounding box center [620, 301] width 1 height 8
radio input "true"
click at [616, 492] on div "Next" at bounding box center [620, 501] width 852 height 72
click at [605, 510] on button "Next" at bounding box center [620, 516] width 168 height 41
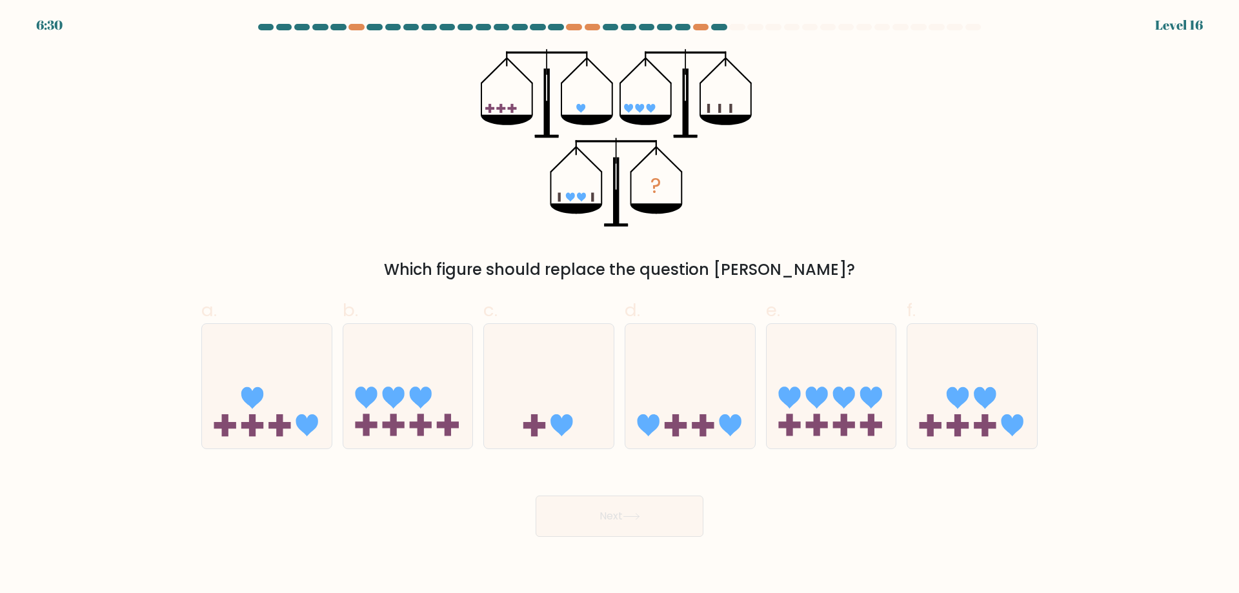
click at [922, 467] on div "Next" at bounding box center [620, 501] width 852 height 72
click at [957, 402] on icon at bounding box center [958, 398] width 22 height 22
click at [620, 305] on input "f." at bounding box center [620, 301] width 1 height 8
radio input "true"
click at [573, 509] on button "Next" at bounding box center [620, 516] width 168 height 41
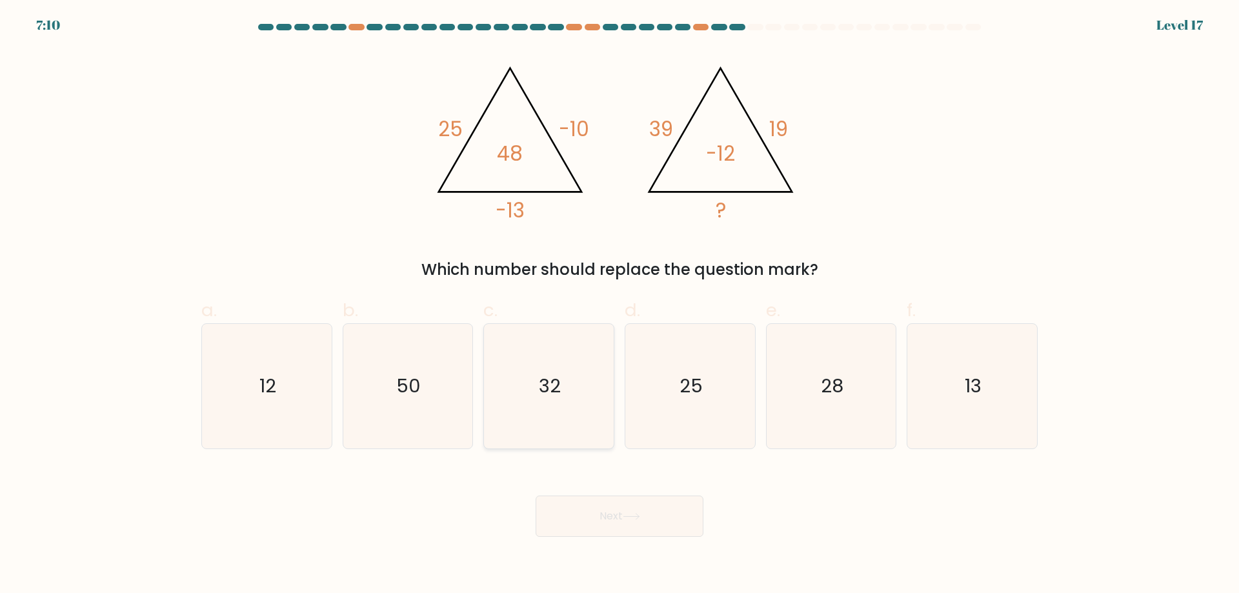
click at [555, 375] on text "32" at bounding box center [551, 386] width 22 height 26
click at [620, 305] on input "c. 32" at bounding box center [620, 301] width 1 height 8
radio input "true"
click at [747, 315] on label "d. 25" at bounding box center [690, 373] width 131 height 152
click at [620, 305] on input "d. 25" at bounding box center [620, 301] width 1 height 8
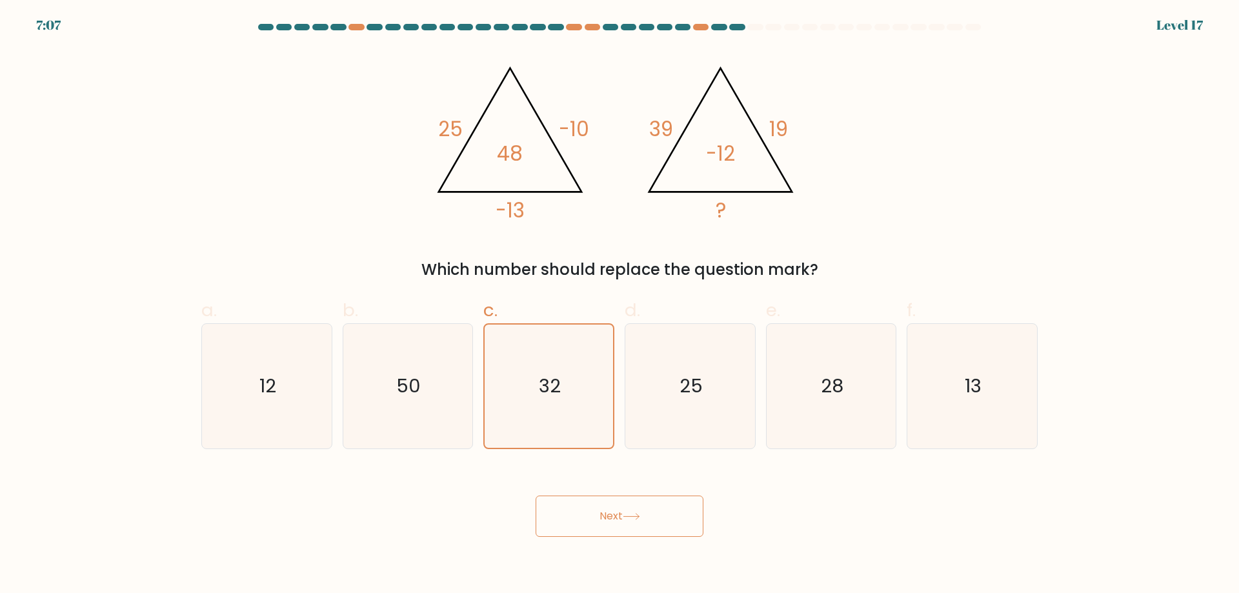
radio input "true"
click at [767, 332] on div "28" at bounding box center [831, 386] width 131 height 126
click at [620, 305] on input "e. 28" at bounding box center [620, 301] width 1 height 8
radio input "true"
drag, startPoint x: 665, startPoint y: 551, endPoint x: 656, endPoint y: 534, distance: 19.1
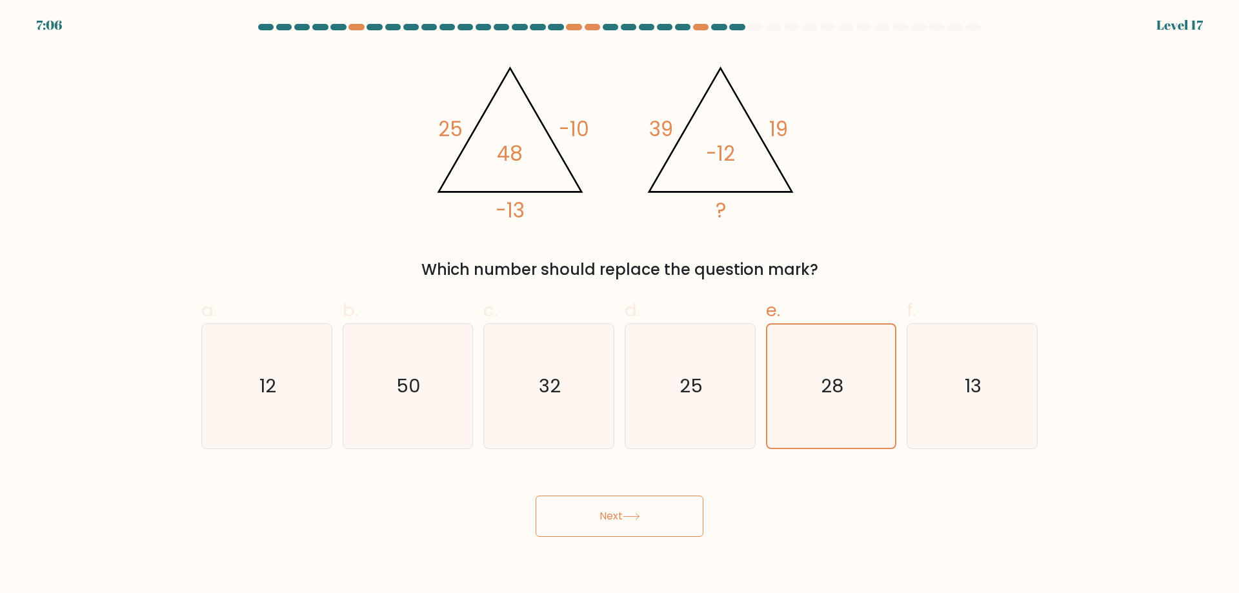
click at [664, 551] on body "7:06 Level 17" at bounding box center [619, 296] width 1239 height 593
click at [652, 527] on button "Next" at bounding box center [620, 516] width 168 height 41
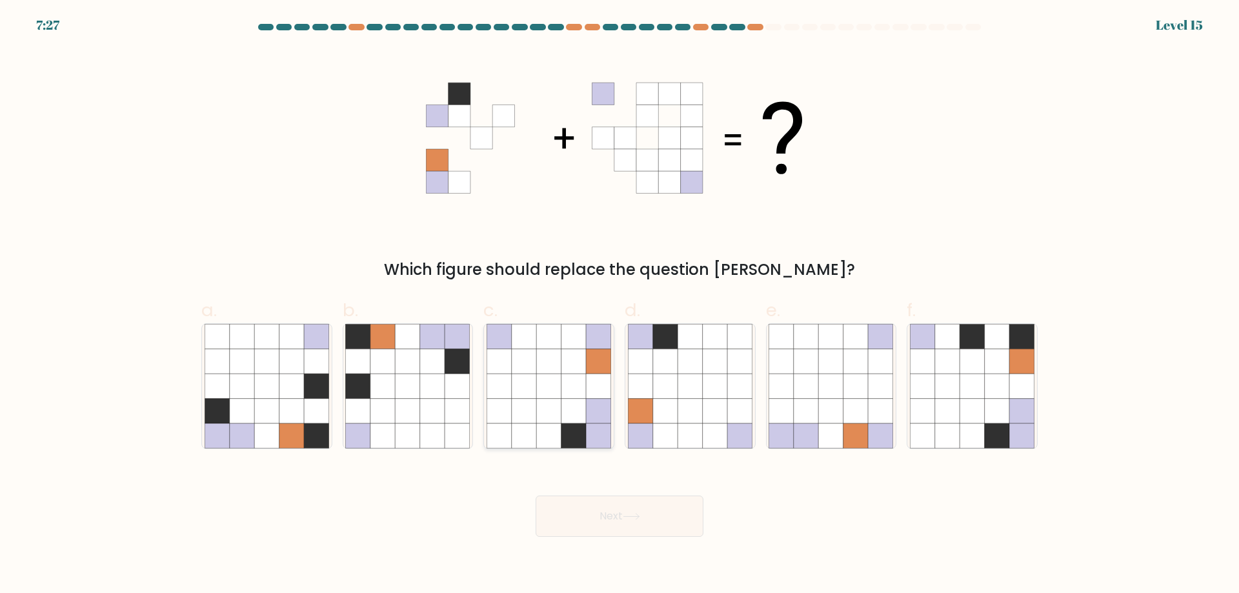
click at [602, 369] on icon at bounding box center [598, 361] width 25 height 25
click at [620, 305] on input "c." at bounding box center [620, 301] width 1 height 8
radio input "true"
click at [595, 520] on button "Next" at bounding box center [620, 516] width 168 height 41
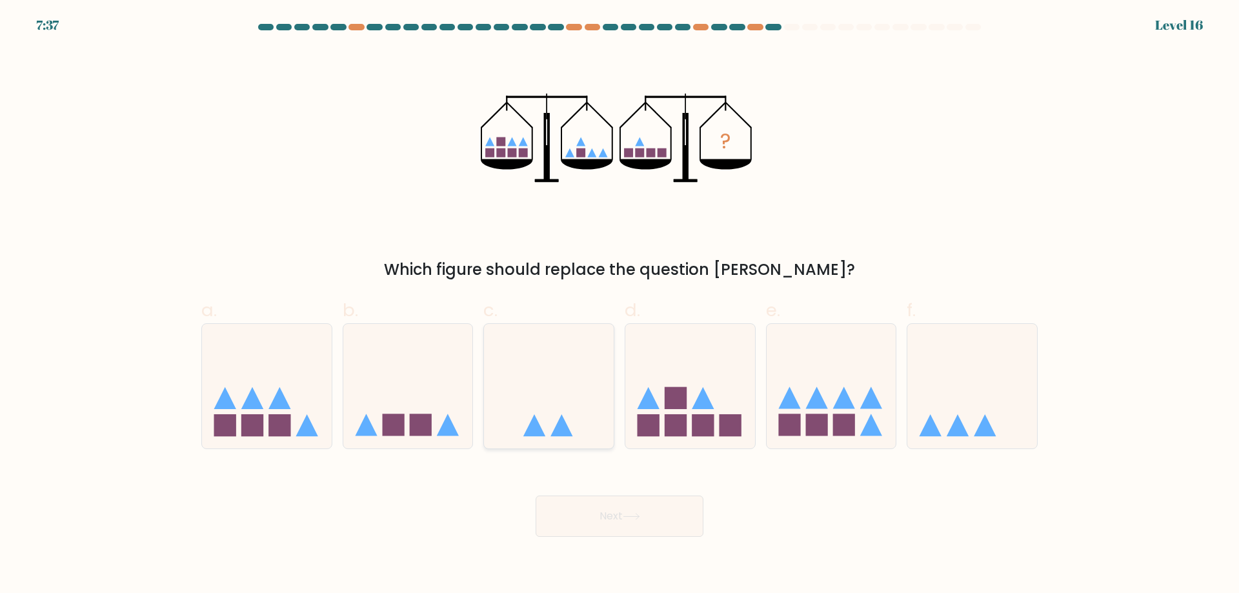
drag, startPoint x: 518, startPoint y: 385, endPoint x: 534, endPoint y: 396, distance: 19.5
click at [523, 388] on icon at bounding box center [549, 385] width 130 height 107
click at [620, 305] on input "c." at bounding box center [620, 301] width 1 height 8
radio input "true"
click at [583, 524] on button "Next" at bounding box center [620, 516] width 168 height 41
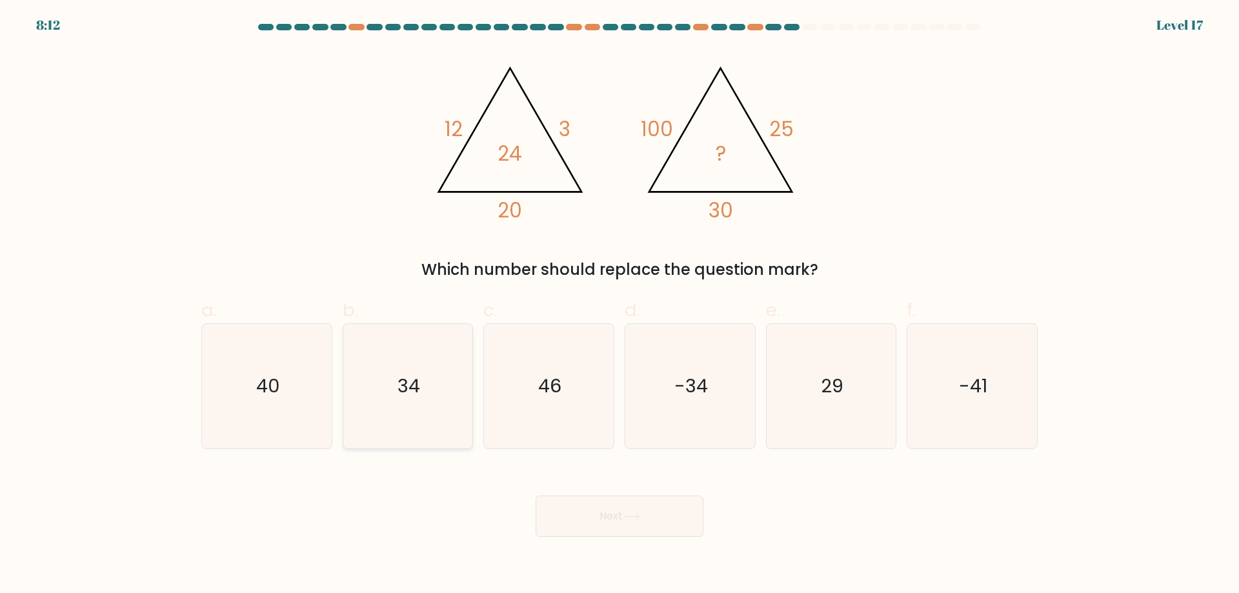
click at [392, 387] on icon "34" at bounding box center [407, 386] width 125 height 125
click at [620, 305] on input "b. 34" at bounding box center [620, 301] width 1 height 8
radio input "true"
click at [895, 347] on div "29" at bounding box center [831, 386] width 131 height 126
click at [620, 305] on input "e. 29" at bounding box center [620, 301] width 1 height 8
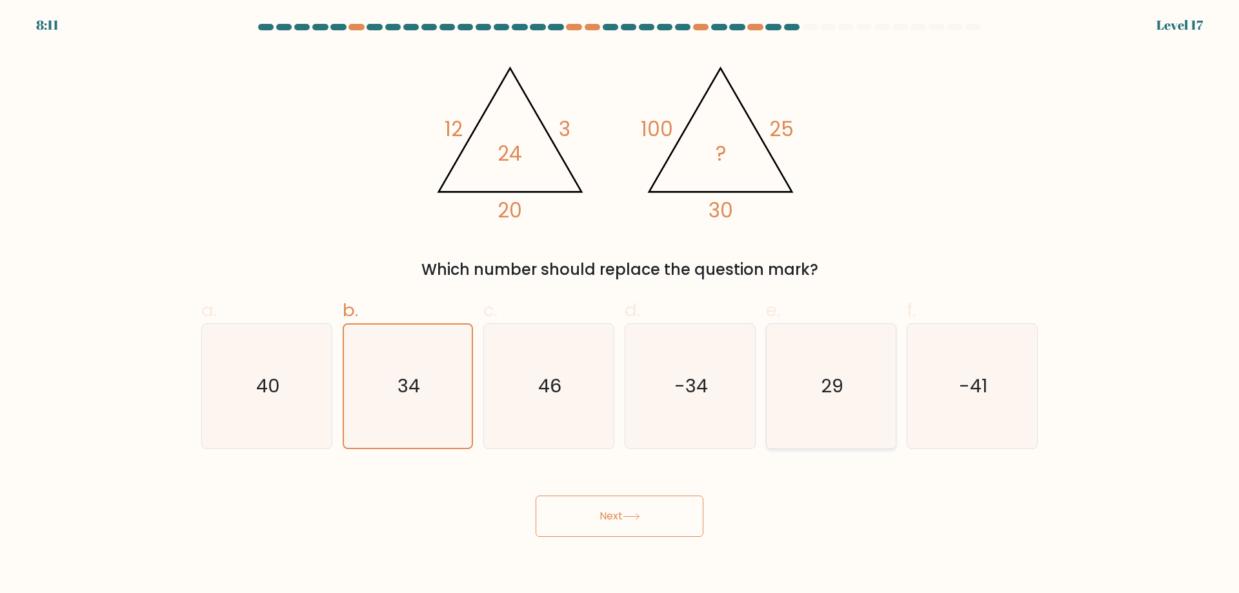
radio input "true"
click at [675, 529] on button "Next" at bounding box center [620, 516] width 168 height 41
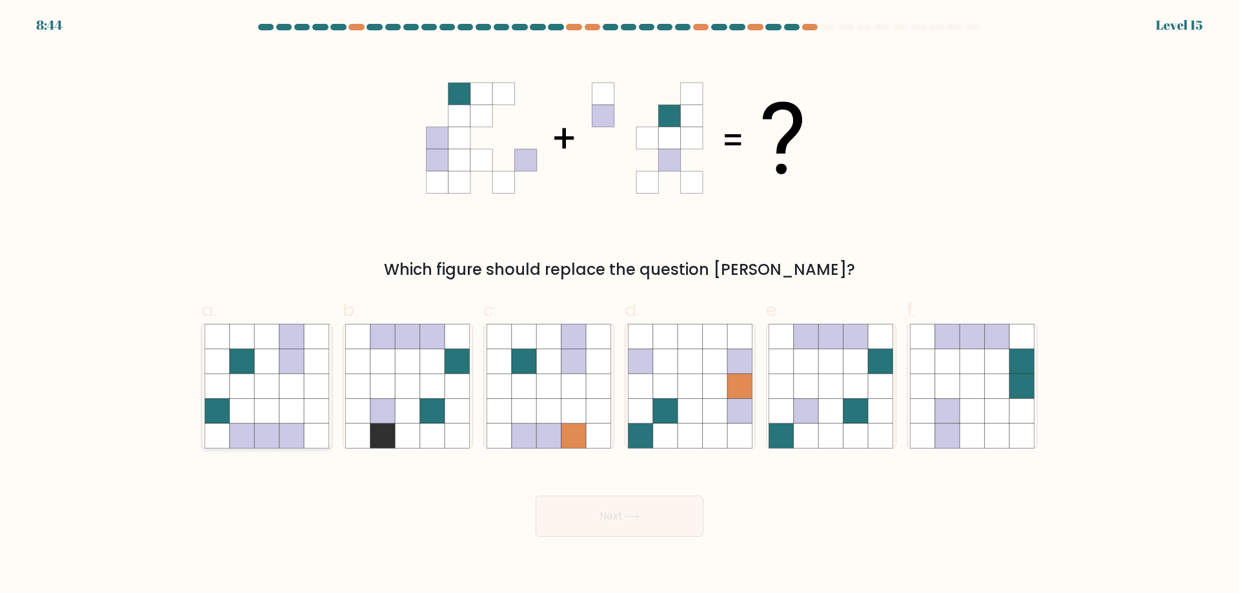
click at [316, 431] on icon at bounding box center [316, 435] width 25 height 25
click at [620, 305] on input "a." at bounding box center [620, 301] width 1 height 8
radio input "true"
click at [633, 537] on body "8:44 Level 15" at bounding box center [619, 296] width 1239 height 593
click at [640, 530] on button "Next" at bounding box center [620, 516] width 168 height 41
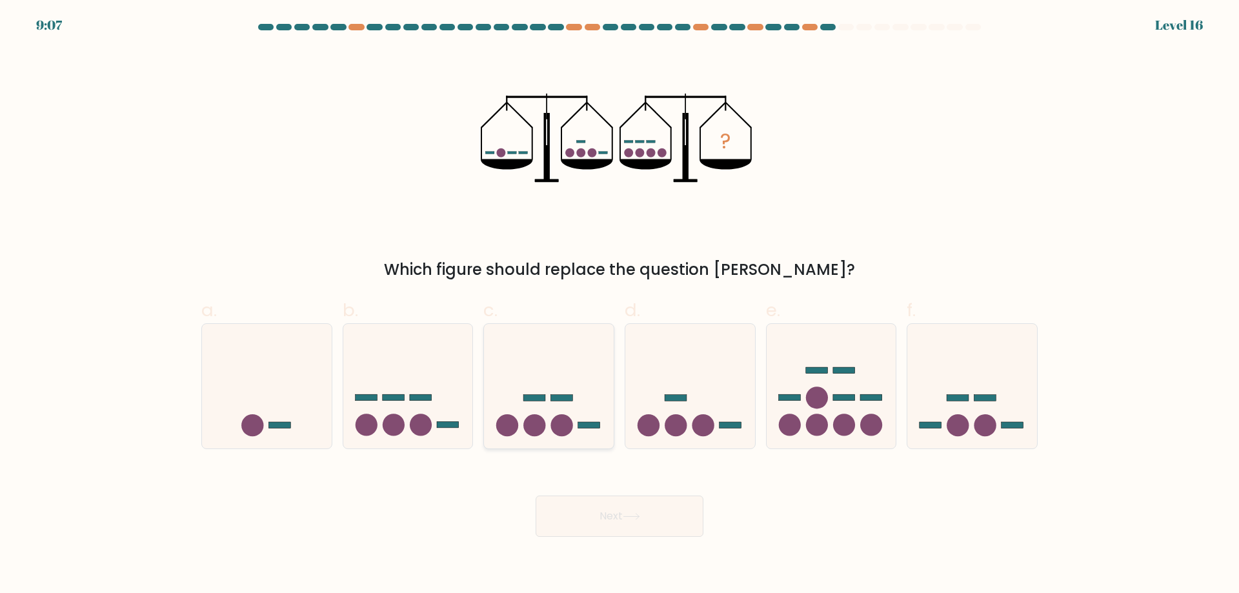
click at [512, 438] on icon at bounding box center [549, 385] width 130 height 107
click at [620, 305] on input "c." at bounding box center [620, 301] width 1 height 8
radio input "true"
click at [980, 447] on div at bounding box center [972, 386] width 131 height 126
click at [620, 305] on input "f." at bounding box center [620, 301] width 1 height 8
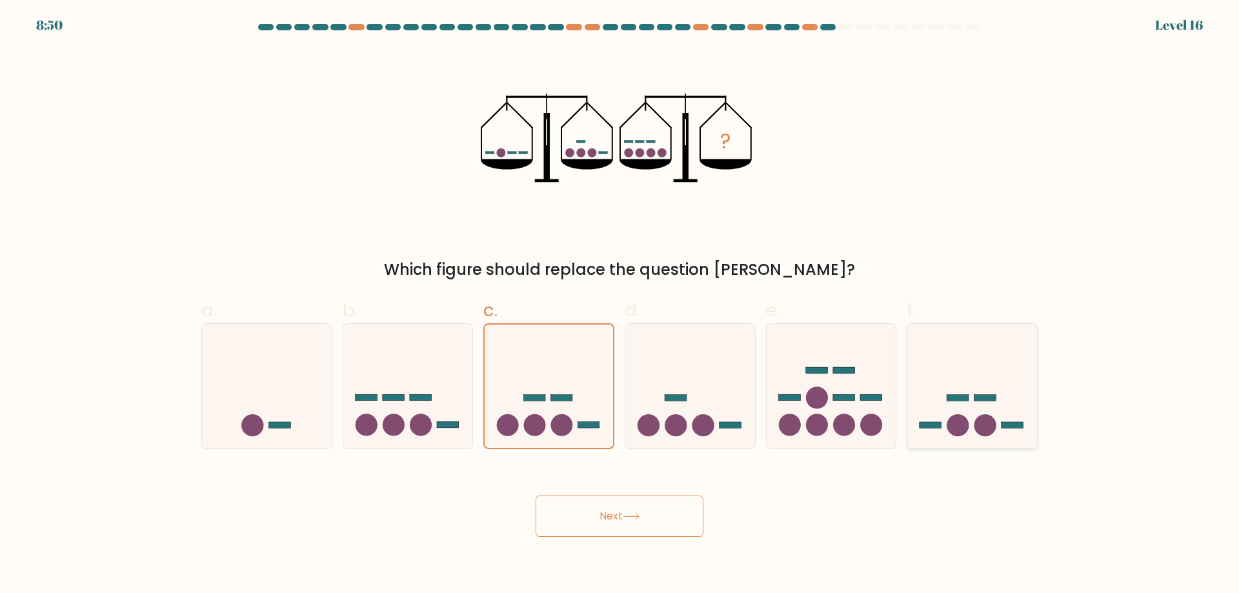
radio input "true"
click at [655, 541] on body "8:50 Level 16" at bounding box center [619, 296] width 1239 height 593
click at [671, 529] on button "Next" at bounding box center [620, 516] width 168 height 41
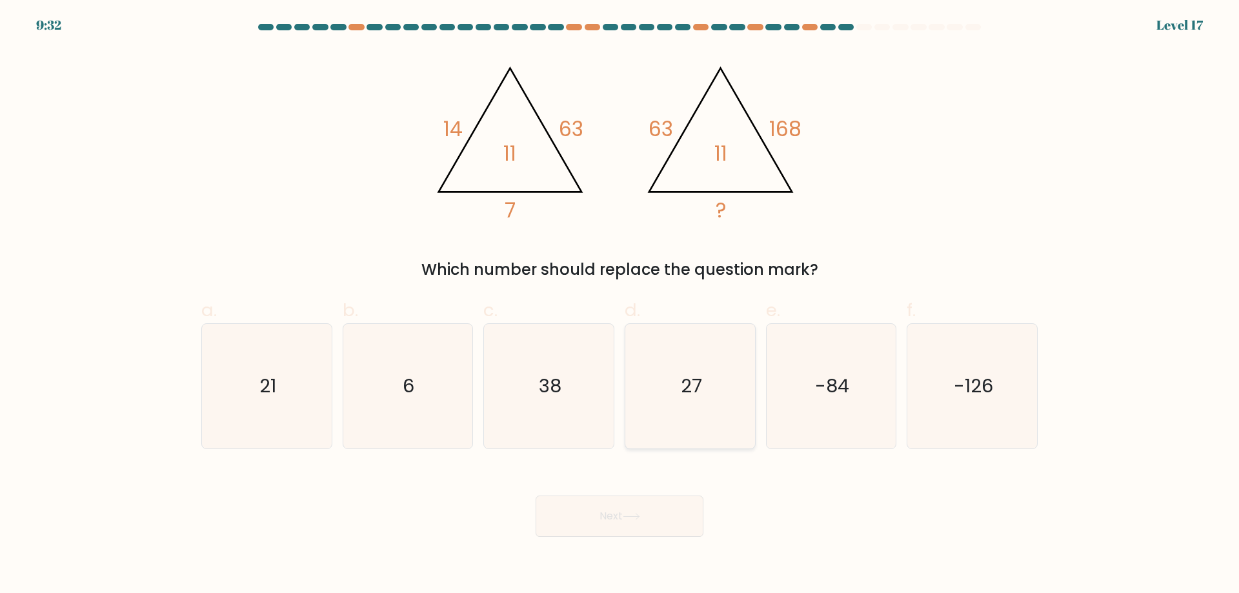
click at [720, 420] on icon "27" at bounding box center [690, 386] width 125 height 125
click at [620, 305] on input "d. 27" at bounding box center [620, 301] width 1 height 8
radio input "true"
drag, startPoint x: 695, startPoint y: 543, endPoint x: 684, endPoint y: 520, distance: 26.0
click at [694, 543] on body "9:32 Level 17" at bounding box center [619, 296] width 1239 height 593
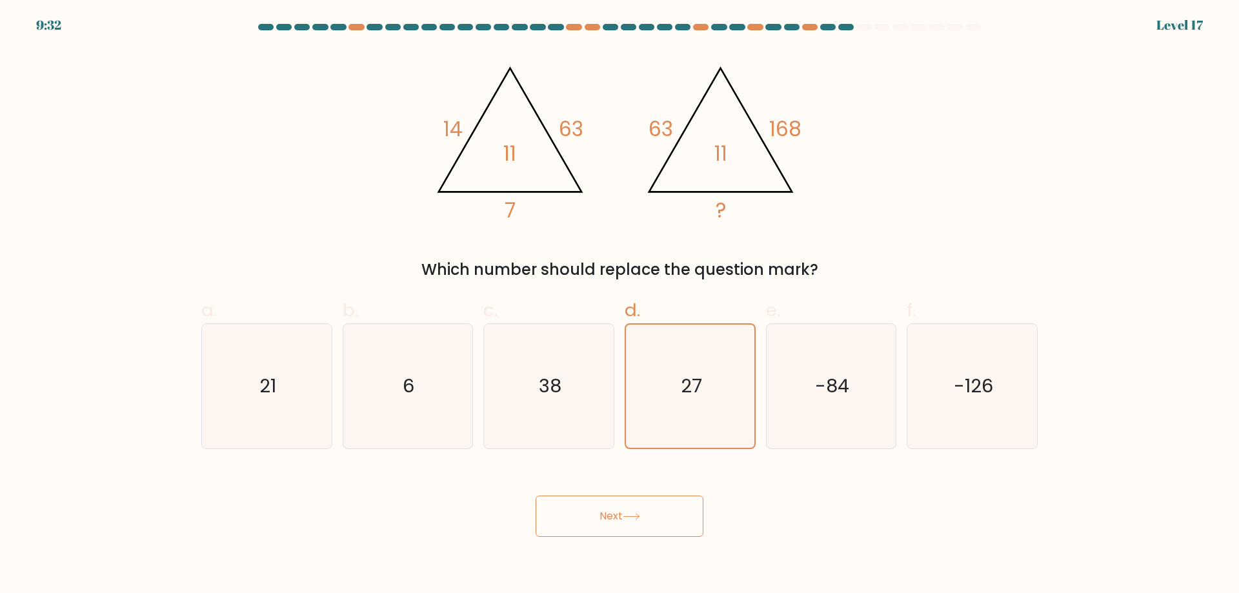
click at [678, 507] on button "Next" at bounding box center [620, 516] width 168 height 41
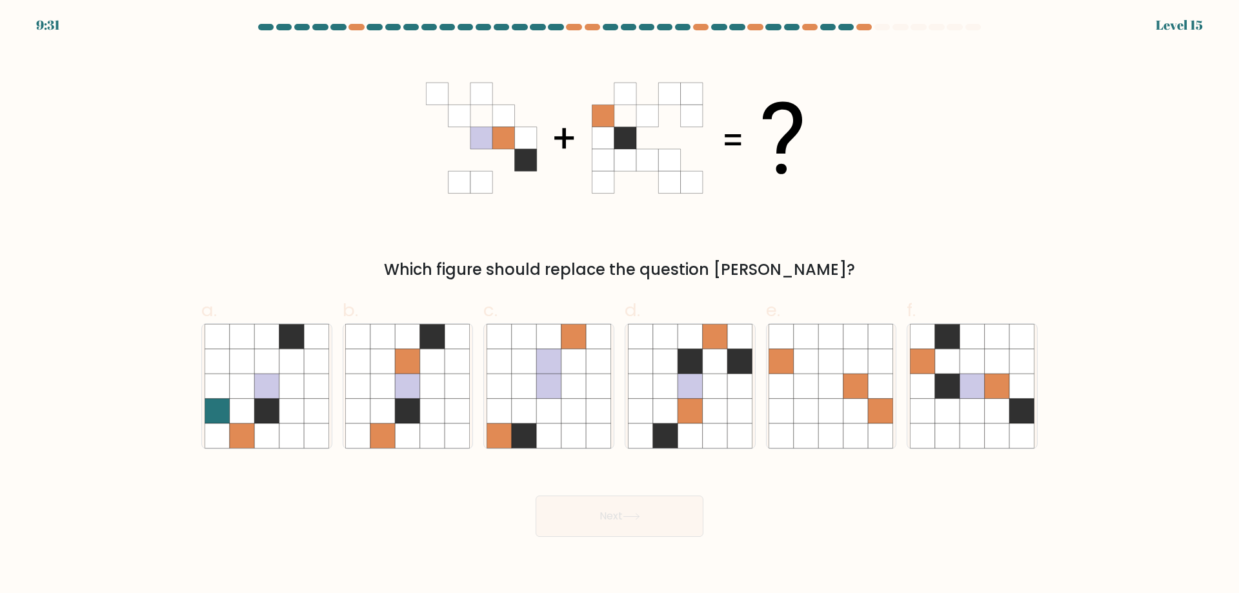
click at [671, 520] on button "Next" at bounding box center [620, 516] width 168 height 41
click at [635, 87] on icon at bounding box center [625, 94] width 22 height 22
click at [411, 417] on icon at bounding box center [408, 411] width 25 height 25
click at [620, 305] on input "b." at bounding box center [620, 301] width 1 height 8
radio input "true"
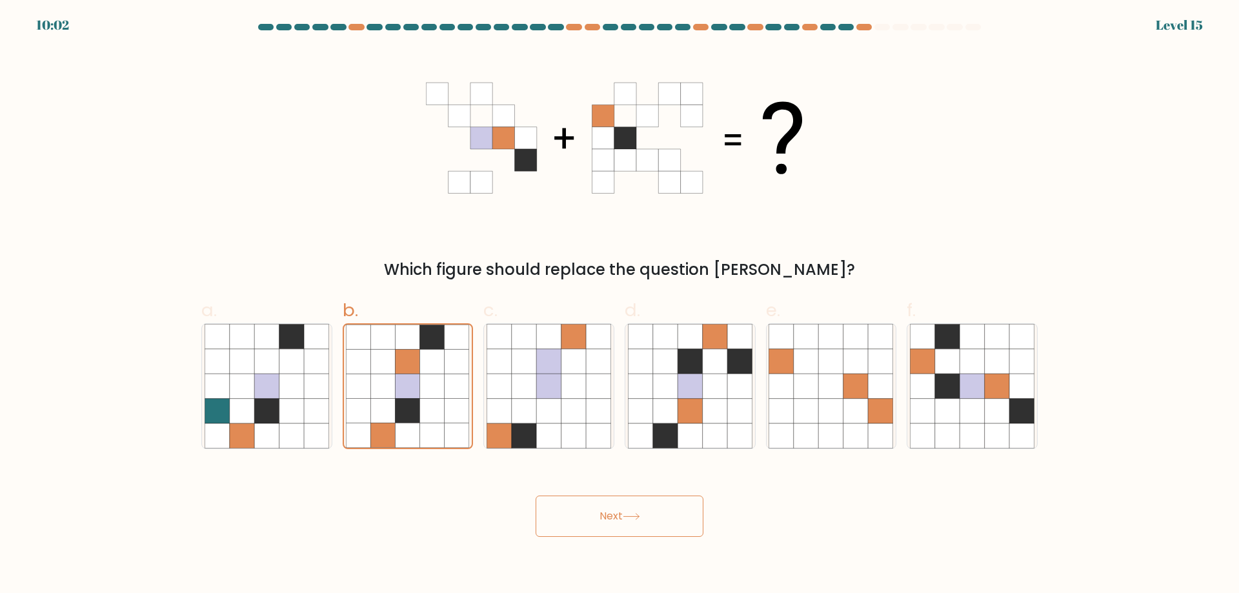
click at [579, 518] on button "Next" at bounding box center [620, 516] width 168 height 41
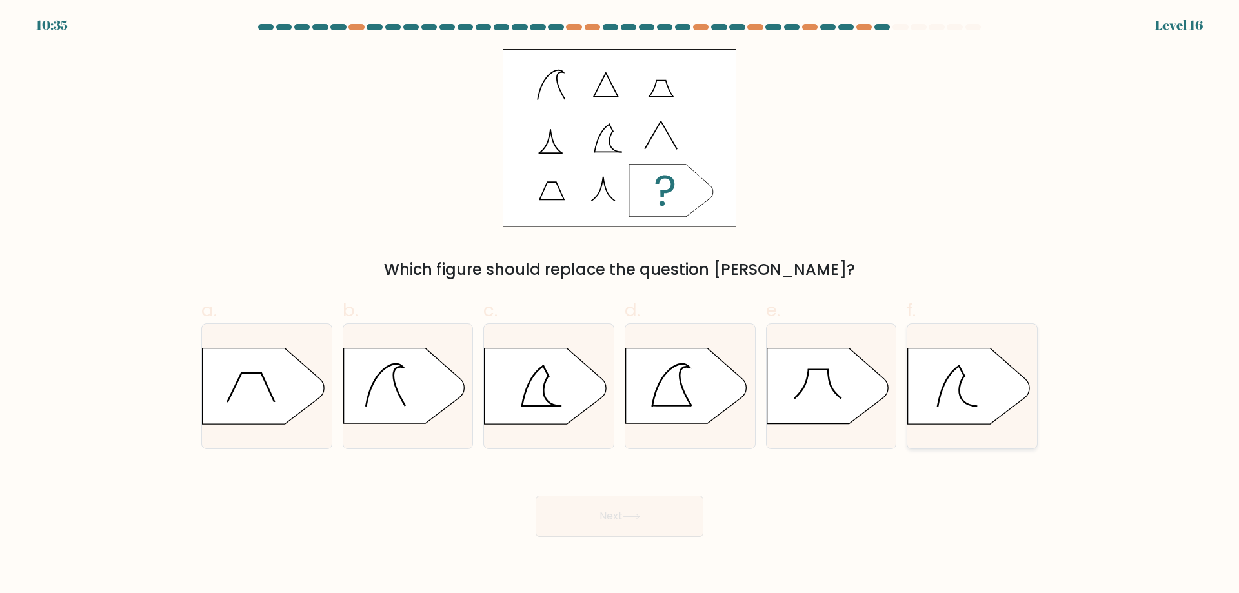
click at [964, 388] on icon at bounding box center [968, 387] width 121 height 76
click at [620, 305] on input "f." at bounding box center [620, 301] width 1 height 8
radio input "true"
click at [783, 404] on icon at bounding box center [827, 387] width 121 height 76
click at [620, 305] on input "e." at bounding box center [620, 301] width 1 height 8
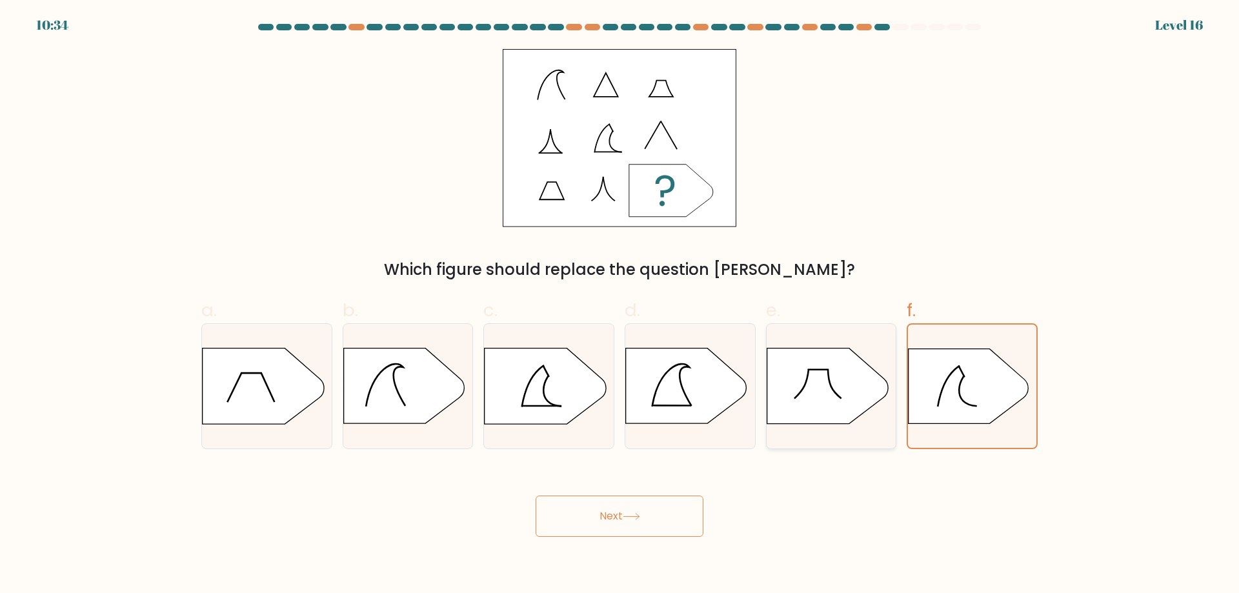
radio input "true"
click at [640, 401] on icon at bounding box center [686, 386] width 121 height 76
click at [620, 305] on input "d." at bounding box center [620, 301] width 1 height 8
radio input "true"
click at [419, 419] on icon at bounding box center [403, 386] width 121 height 76
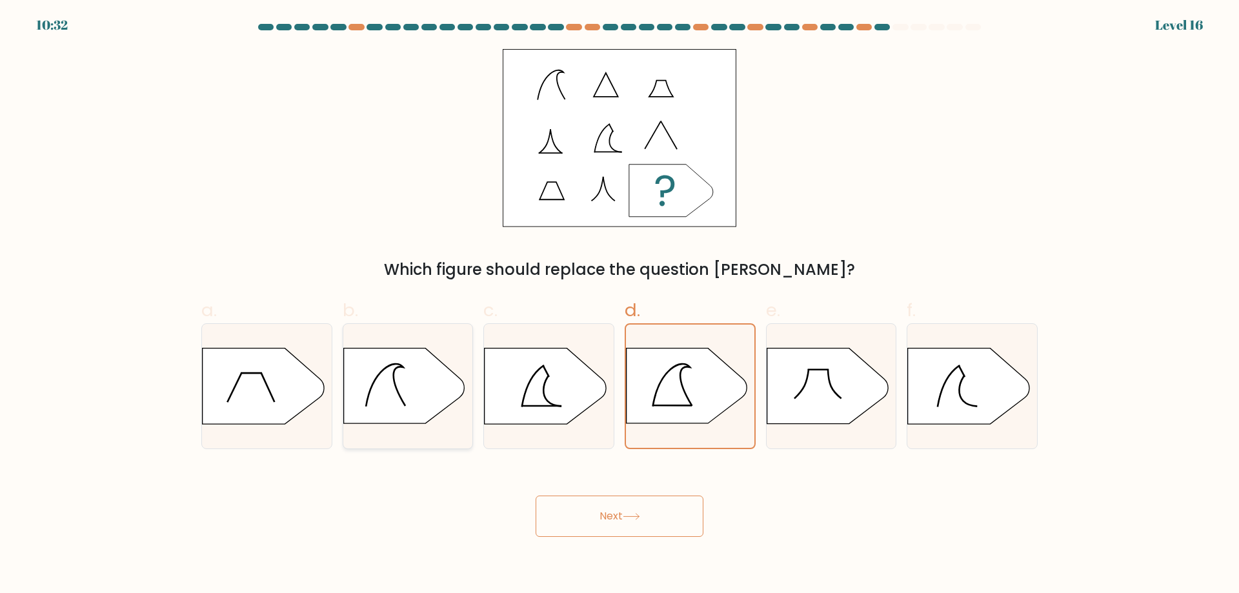
click at [620, 305] on input "b." at bounding box center [620, 301] width 1 height 8
radio input "true"
click at [723, 419] on icon at bounding box center [690, 386] width 130 height 77
click at [620, 305] on input "d." at bounding box center [620, 301] width 1 height 8
radio input "true"
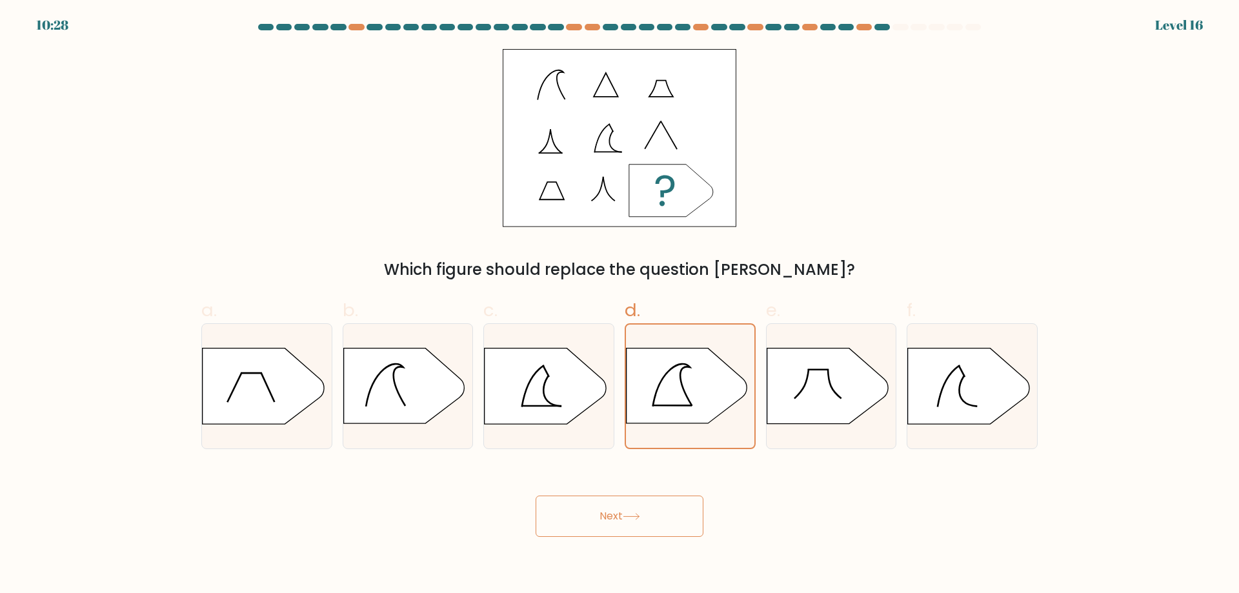
click at [599, 503] on button "Next" at bounding box center [620, 516] width 168 height 41
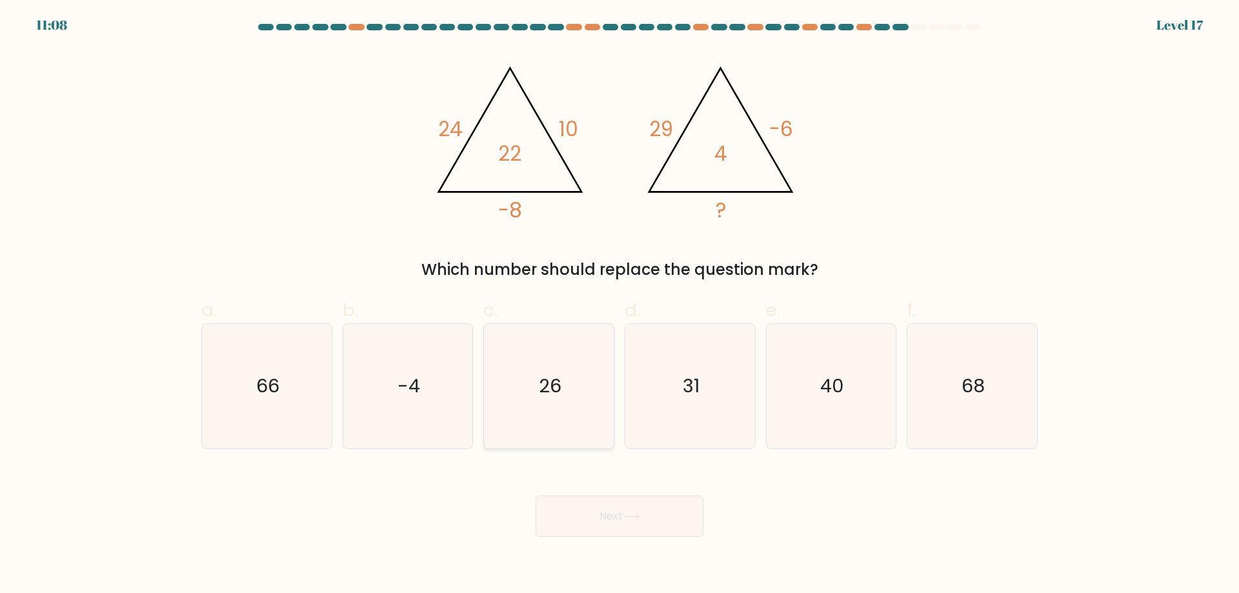
click at [505, 388] on icon "26" at bounding box center [549, 386] width 125 height 125
click at [620, 305] on input "c. 26" at bounding box center [620, 301] width 1 height 8
radio input "true"
click at [406, 388] on text "-4" at bounding box center [409, 386] width 23 height 26
click at [620, 305] on input "b. -4" at bounding box center [620, 301] width 1 height 8
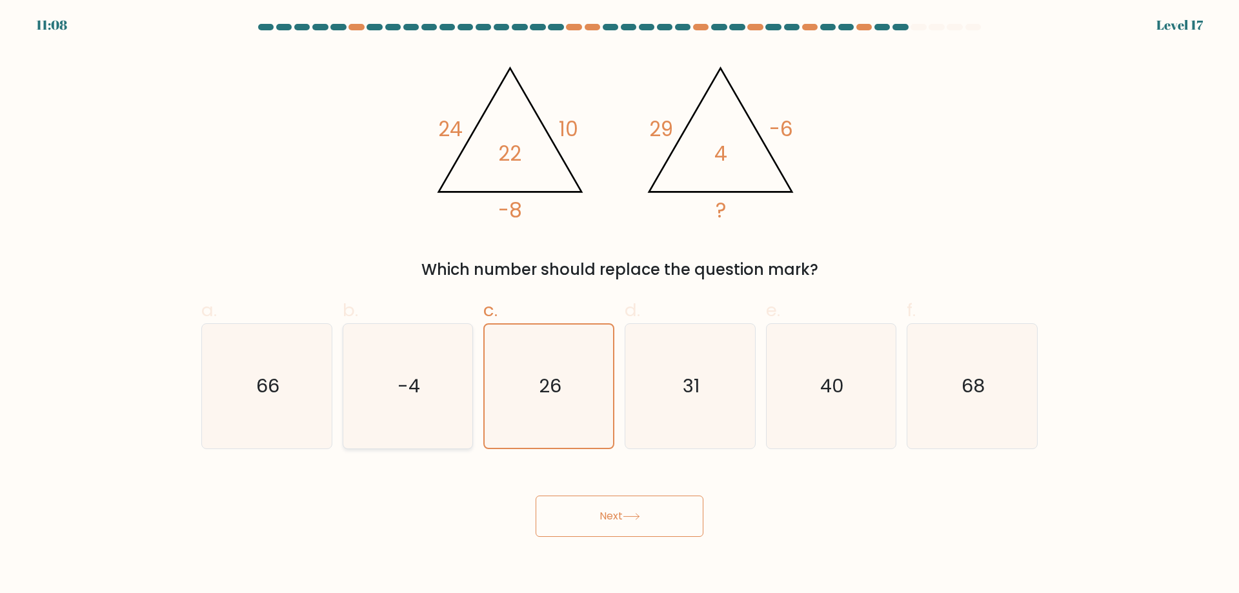
radio input "true"
click at [520, 380] on icon "26" at bounding box center [549, 386] width 125 height 125
click at [620, 305] on input "c. 26" at bounding box center [620, 301] width 1 height 8
radio input "true"
click at [482, 368] on div "c. 26" at bounding box center [548, 373] width 141 height 152
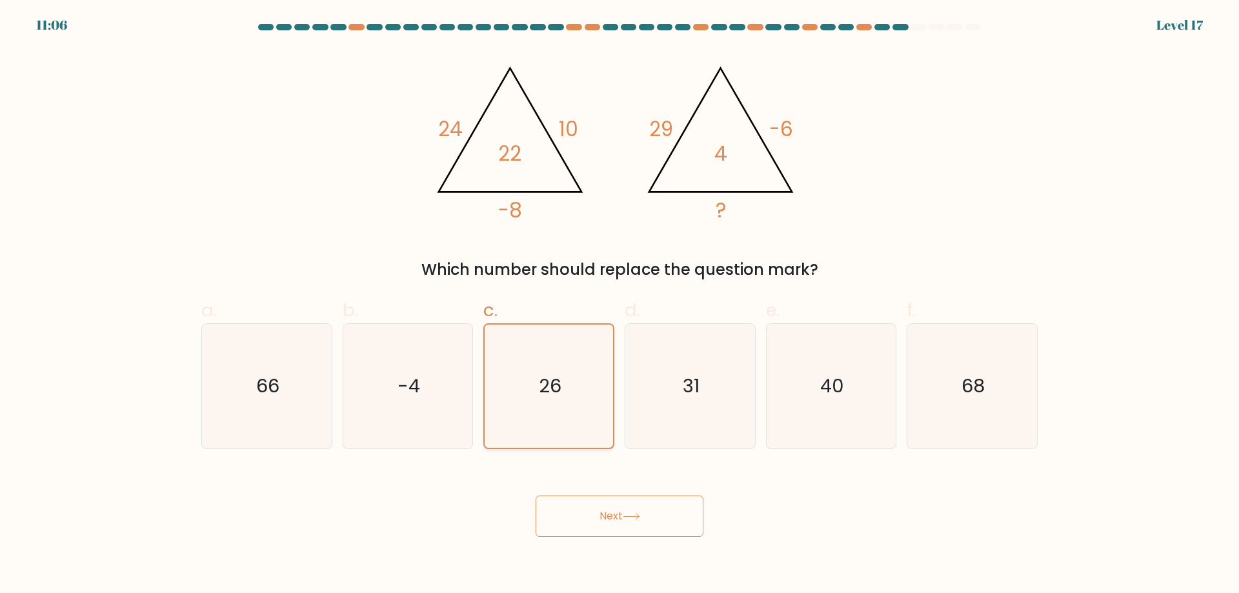
click at [596, 359] on icon "26" at bounding box center [548, 386] width 123 height 123
click at [620, 305] on input "c. 26" at bounding box center [620, 301] width 1 height 8
click at [396, 345] on icon "-4" at bounding box center [407, 386] width 125 height 125
click at [620, 305] on input "b. -4" at bounding box center [620, 301] width 1 height 8
radio input "true"
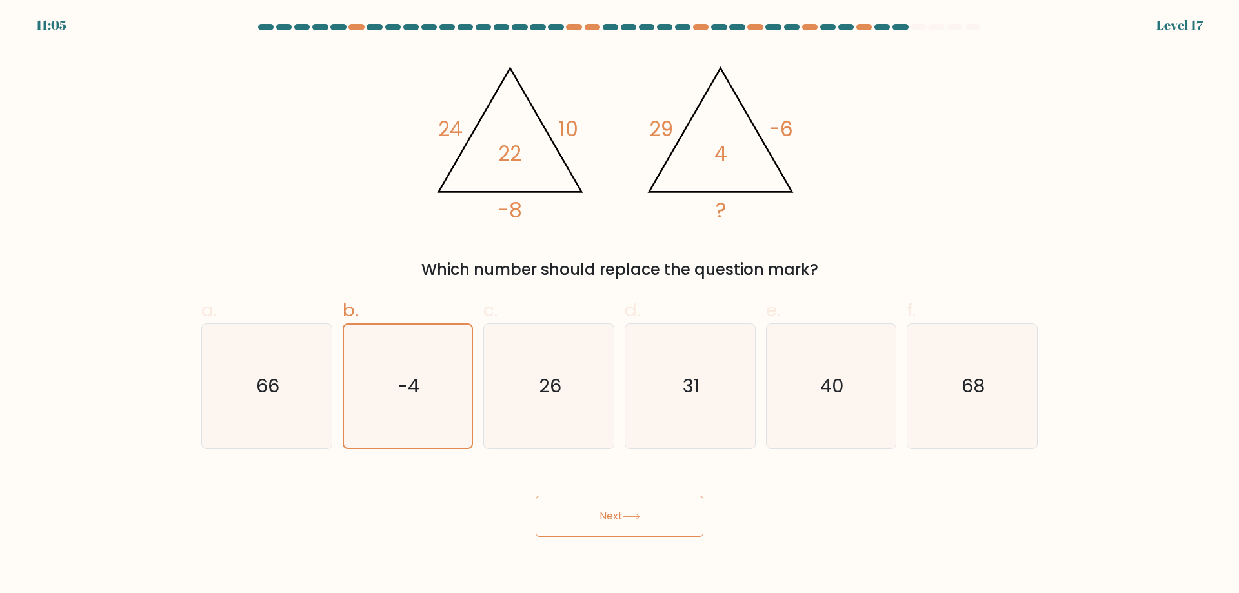
click at [594, 487] on div "Next" at bounding box center [620, 501] width 852 height 72
click at [604, 503] on button "Next" at bounding box center [620, 516] width 168 height 41
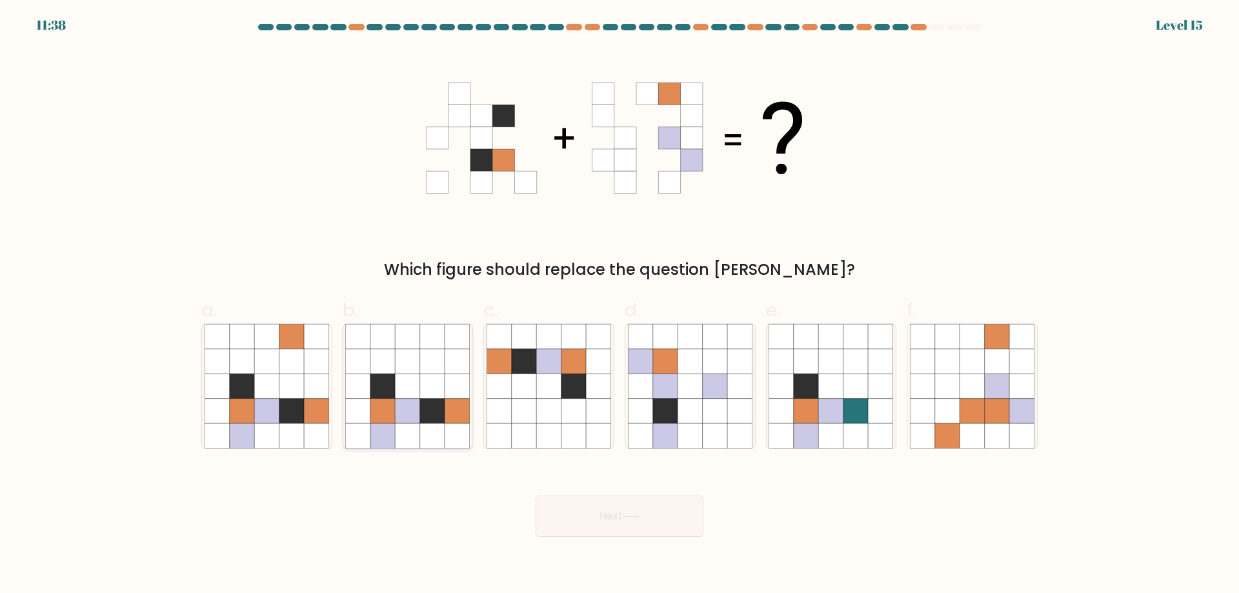
click at [389, 418] on icon at bounding box center [382, 411] width 25 height 25
click at [620, 305] on input "b." at bounding box center [620, 301] width 1 height 8
radio input "true"
click at [629, 500] on button "Next" at bounding box center [620, 516] width 168 height 41
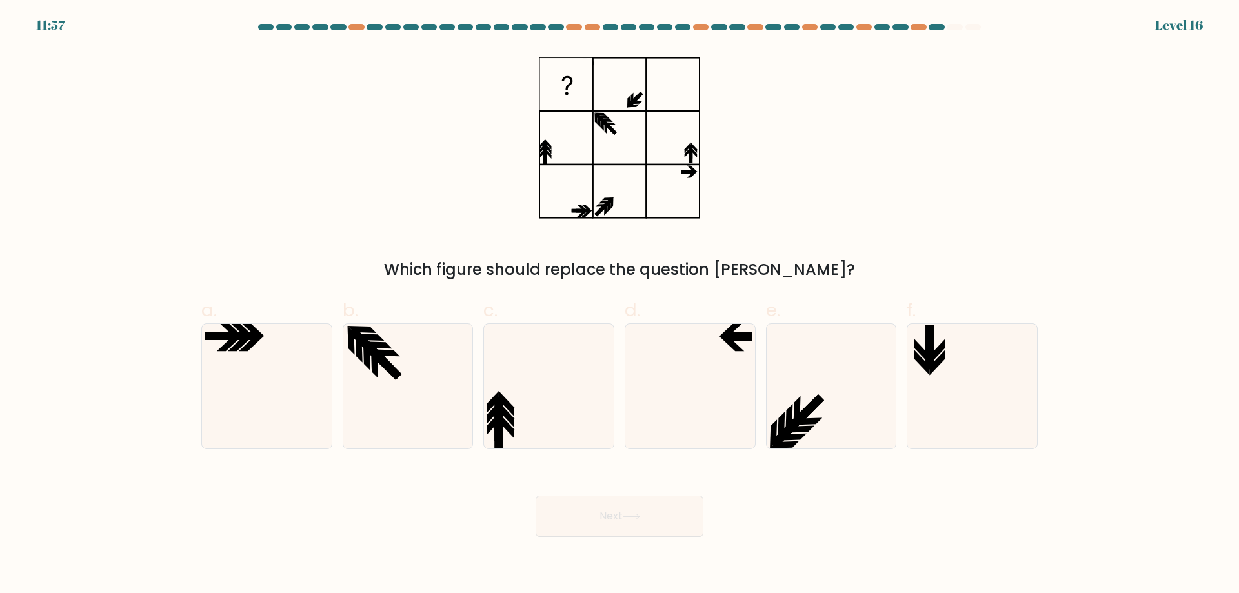
click at [756, 381] on div "d." at bounding box center [690, 373] width 141 height 152
click at [736, 327] on icon at bounding box center [731, 328] width 25 height 15
click at [620, 305] on input "d." at bounding box center [620, 301] width 1 height 8
radio input "true"
click at [844, 430] on icon at bounding box center [831, 386] width 125 height 125
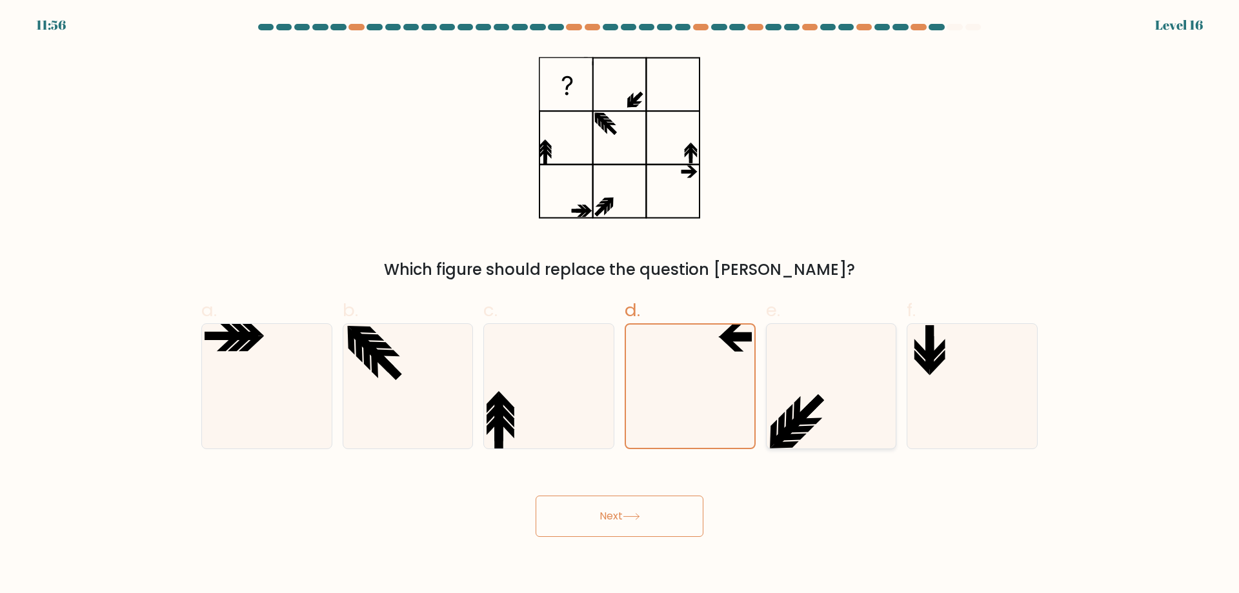
click at [620, 305] on input "e." at bounding box center [620, 301] width 1 height 8
radio input "true"
click at [371, 375] on icon at bounding box center [407, 386] width 125 height 125
click at [620, 305] on input "b." at bounding box center [620, 301] width 1 height 8
radio input "true"
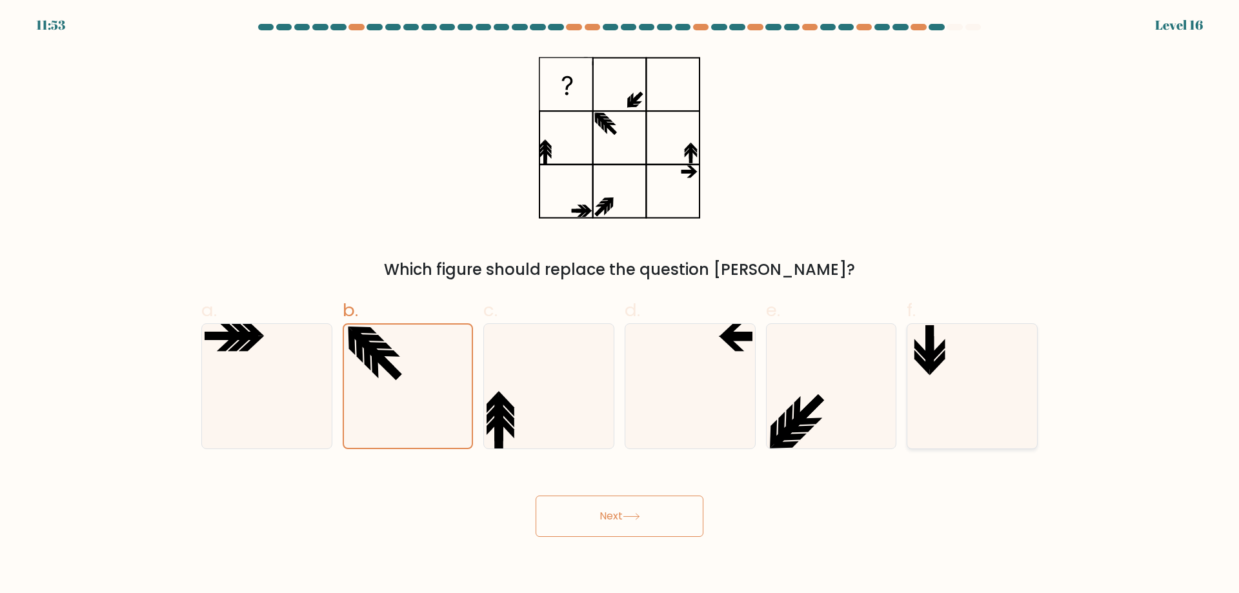
click at [928, 389] on icon at bounding box center [972, 386] width 125 height 125
click at [620, 305] on input "f." at bounding box center [620, 301] width 1 height 8
radio input "true"
click at [820, 418] on icon at bounding box center [831, 386] width 125 height 125
click at [620, 305] on input "e." at bounding box center [620, 301] width 1 height 8
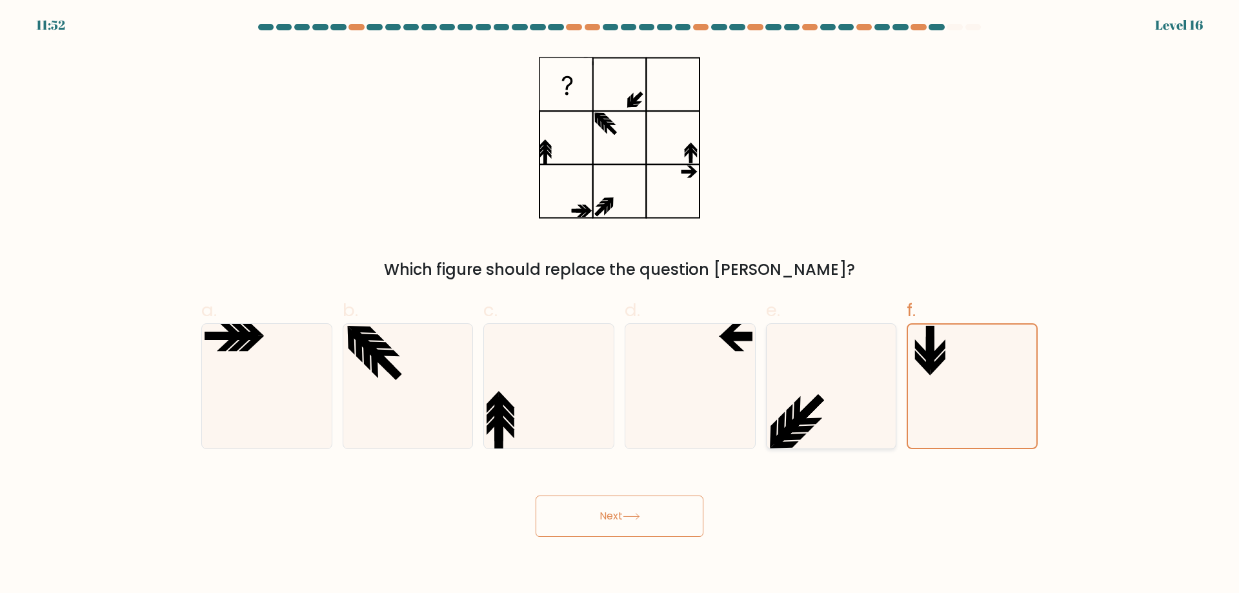
radio input "true"
click at [690, 511] on button "Next" at bounding box center [620, 516] width 168 height 41
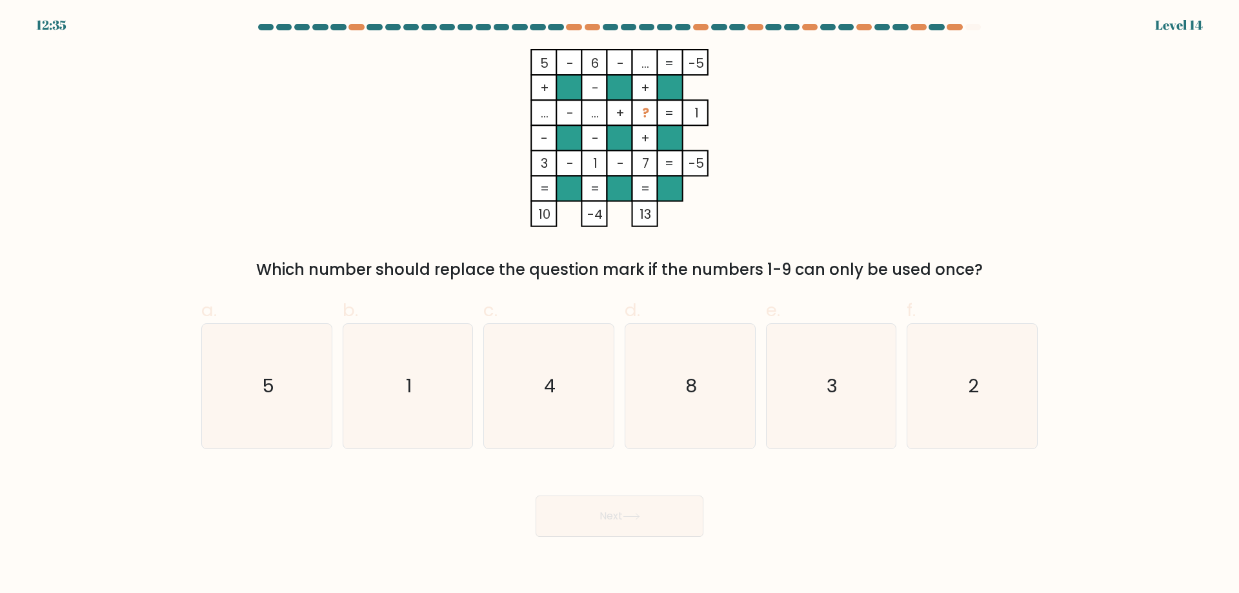
click at [684, 512] on button "Next" at bounding box center [620, 516] width 168 height 41
click at [766, 188] on icon "5 - 6 - ... -5 + - + ... - ... + ? 1 - - + 3 - 1 - 7 = -5 = = = = 10 -4 13 =" at bounding box center [619, 138] width 387 height 178
click at [1005, 388] on icon "2" at bounding box center [972, 386] width 125 height 125
click at [620, 305] on input "f. 2" at bounding box center [620, 301] width 1 height 8
radio input "true"
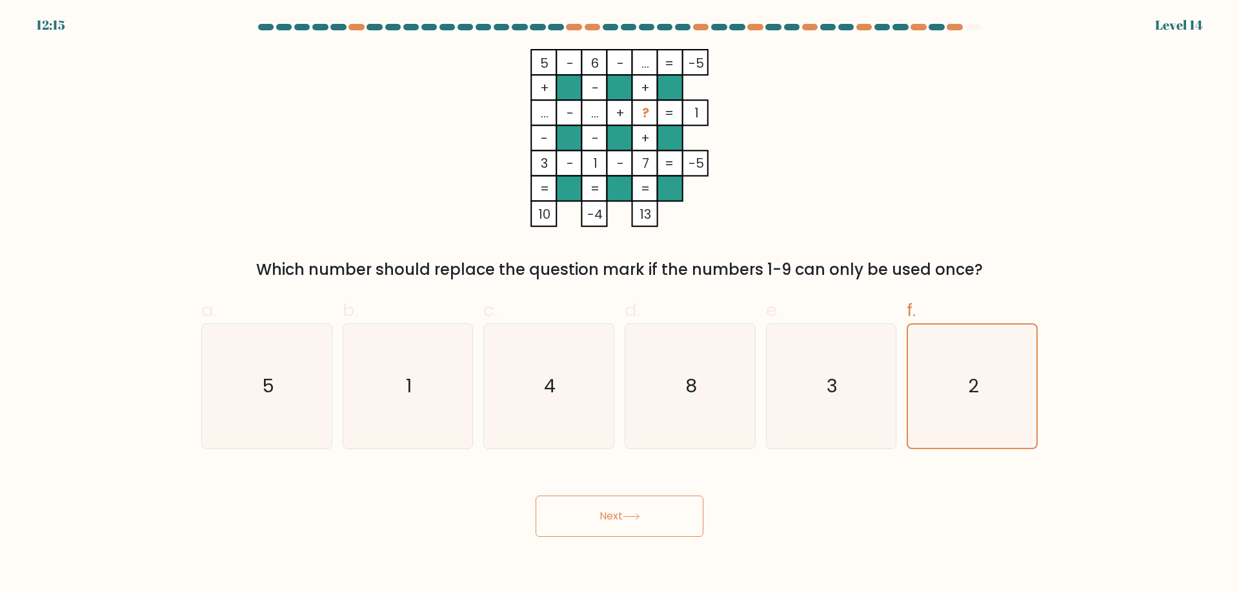
click at [645, 526] on button "Next" at bounding box center [620, 516] width 168 height 41
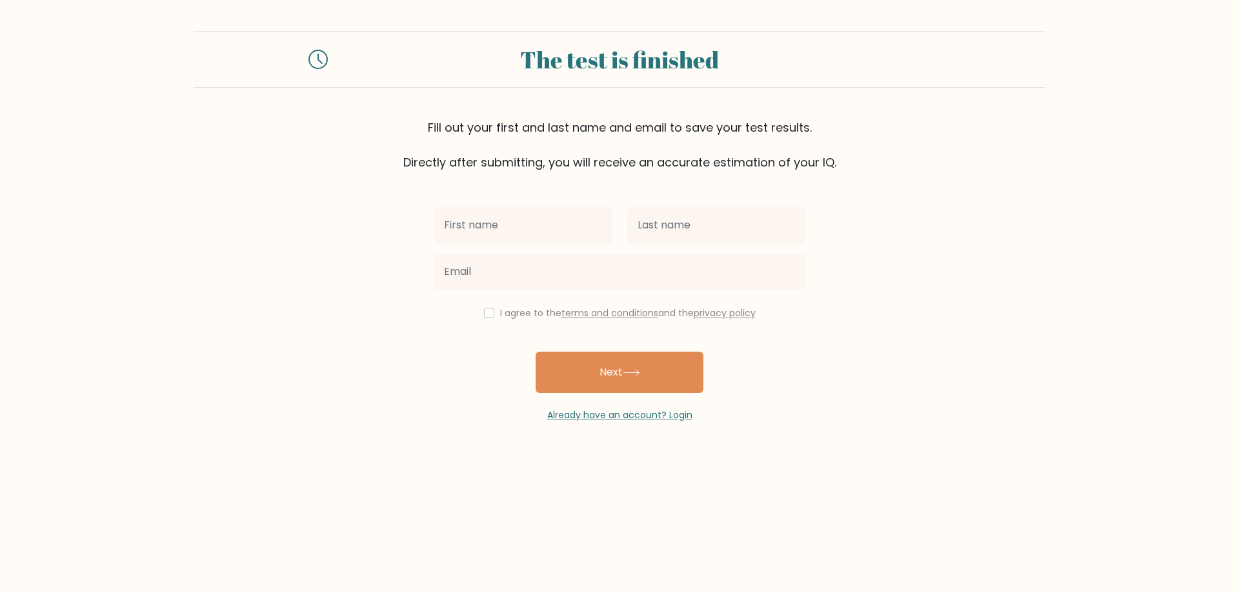
click at [506, 230] on input "text" at bounding box center [523, 225] width 178 height 36
type input "Aleksa"
click at [748, 227] on input "text" at bounding box center [716, 225] width 178 height 36
type input "Banjac"
click at [616, 290] on div at bounding box center [619, 272] width 387 height 46
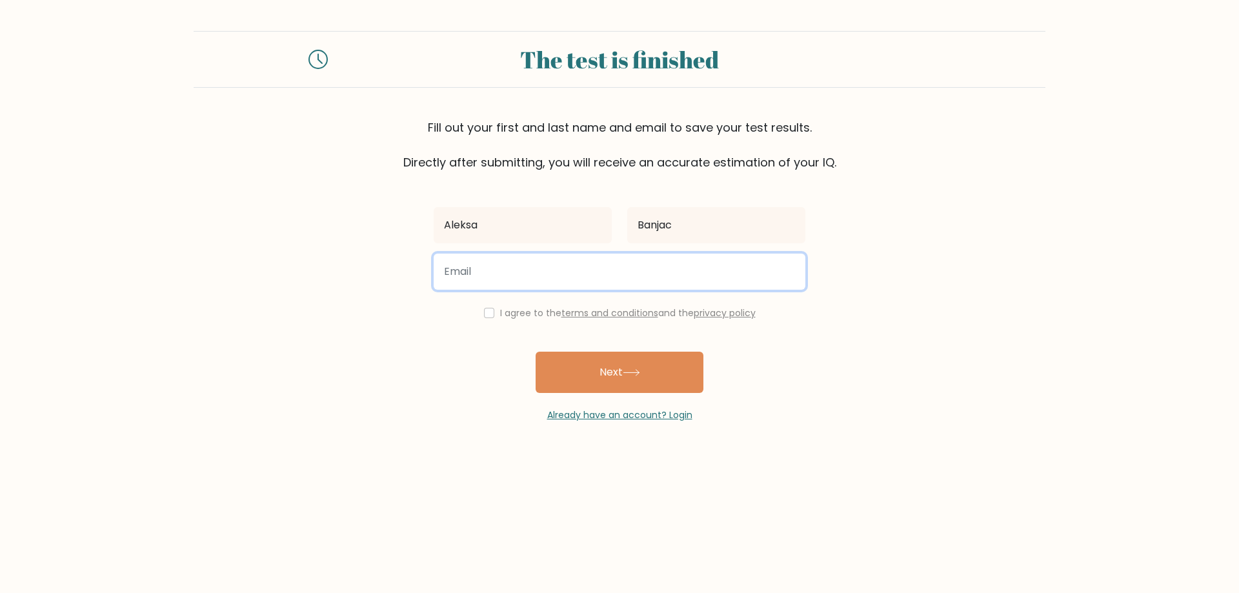
click at [626, 283] on input "email" at bounding box center [620, 272] width 372 height 36
type input "aleksa.banajc@ilrsombor.edu.rs"
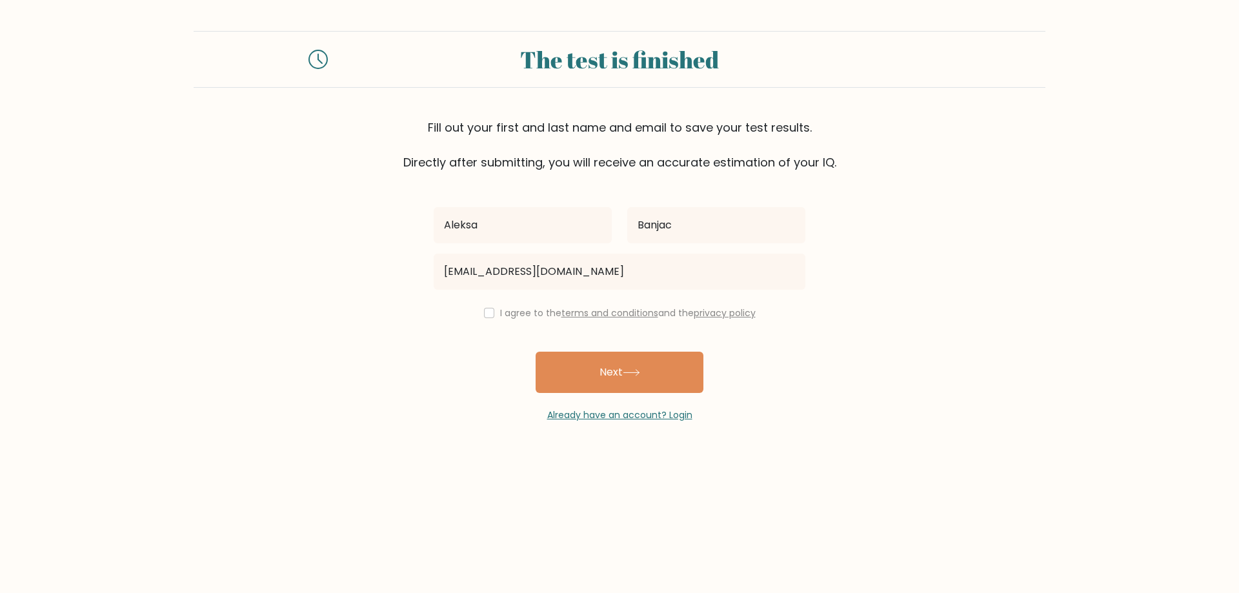
click at [540, 322] on div "Aleksa Banjac aleksa.banajc@ilrsombor.edu.rs I agree to the terms and condition…" at bounding box center [619, 296] width 387 height 251
click at [524, 306] on div "I agree to the terms and conditions and the privacy policy" at bounding box center [619, 312] width 387 height 15
click at [554, 365] on button "Next" at bounding box center [620, 372] width 168 height 41
click at [491, 318] on div "I agree to the terms and conditions and the privacy policy" at bounding box center [619, 312] width 387 height 15
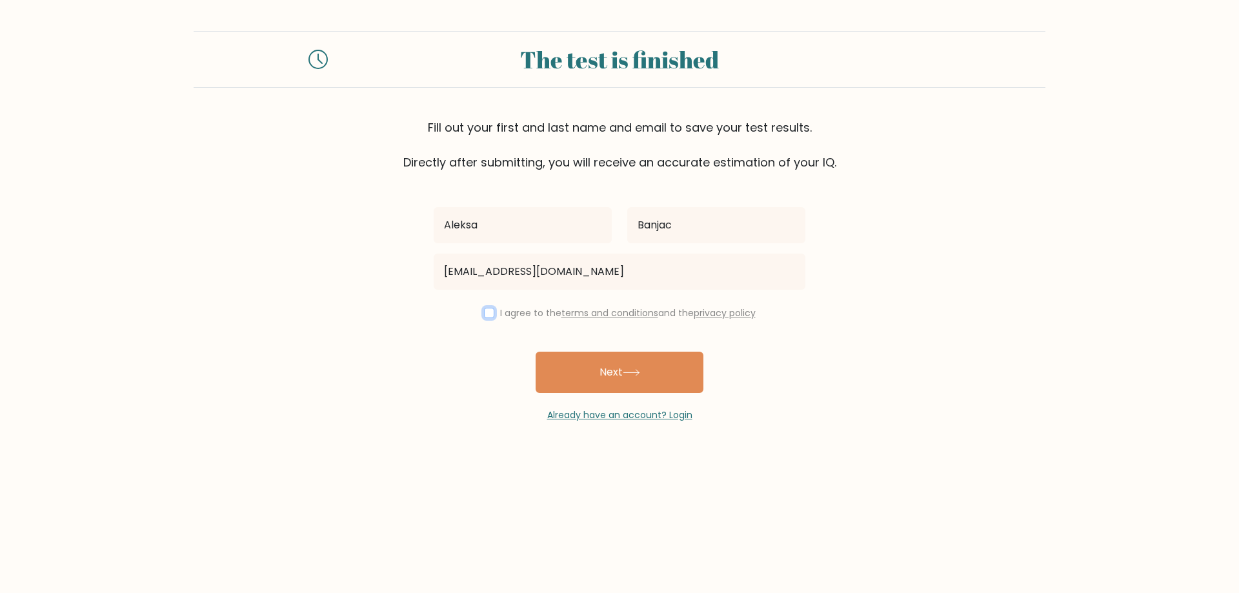
click at [487, 316] on input "checkbox" at bounding box center [489, 313] width 10 height 10
checkbox input "true"
click at [570, 363] on button "Next" at bounding box center [620, 372] width 168 height 41
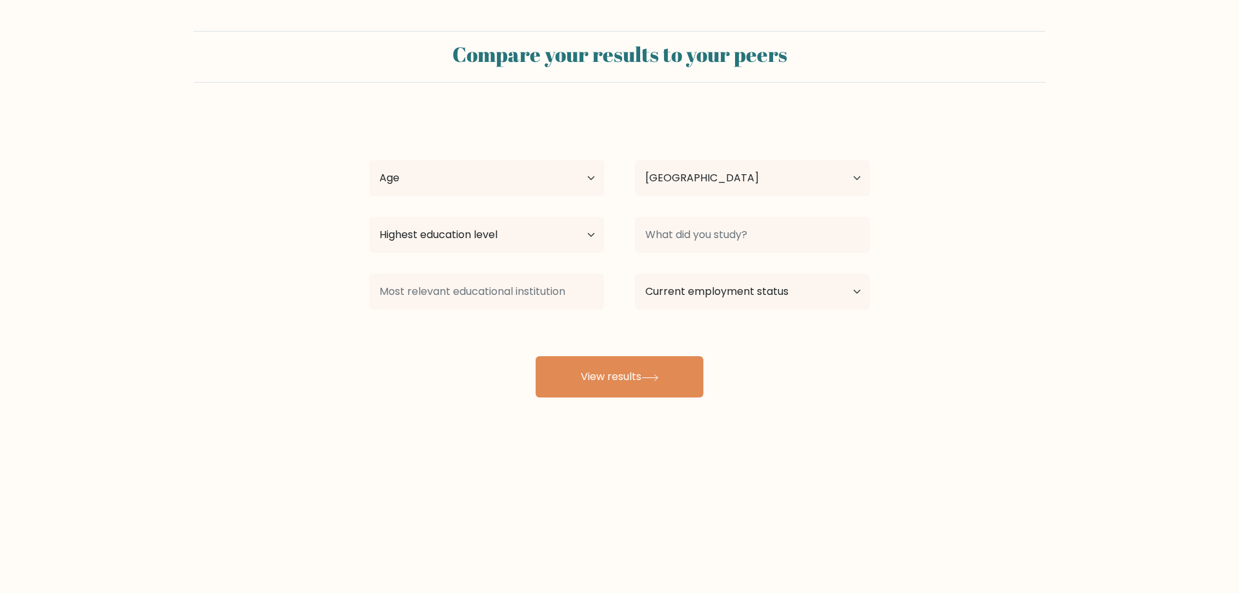
select select "RS"
click at [448, 187] on select "Age Under [DEMOGRAPHIC_DATA] [DEMOGRAPHIC_DATA] [DEMOGRAPHIC_DATA] [DEMOGRAPHIC…" at bounding box center [486, 178] width 235 height 36
select select "min_18"
click at [369, 160] on select "Age Under [DEMOGRAPHIC_DATA] [DEMOGRAPHIC_DATA] [DEMOGRAPHIC_DATA] [DEMOGRAPHIC…" at bounding box center [486, 178] width 235 height 36
click at [740, 169] on select "Country [GEOGRAPHIC_DATA] [GEOGRAPHIC_DATA] [GEOGRAPHIC_DATA] [US_STATE] [GEOGR…" at bounding box center [752, 178] width 235 height 36
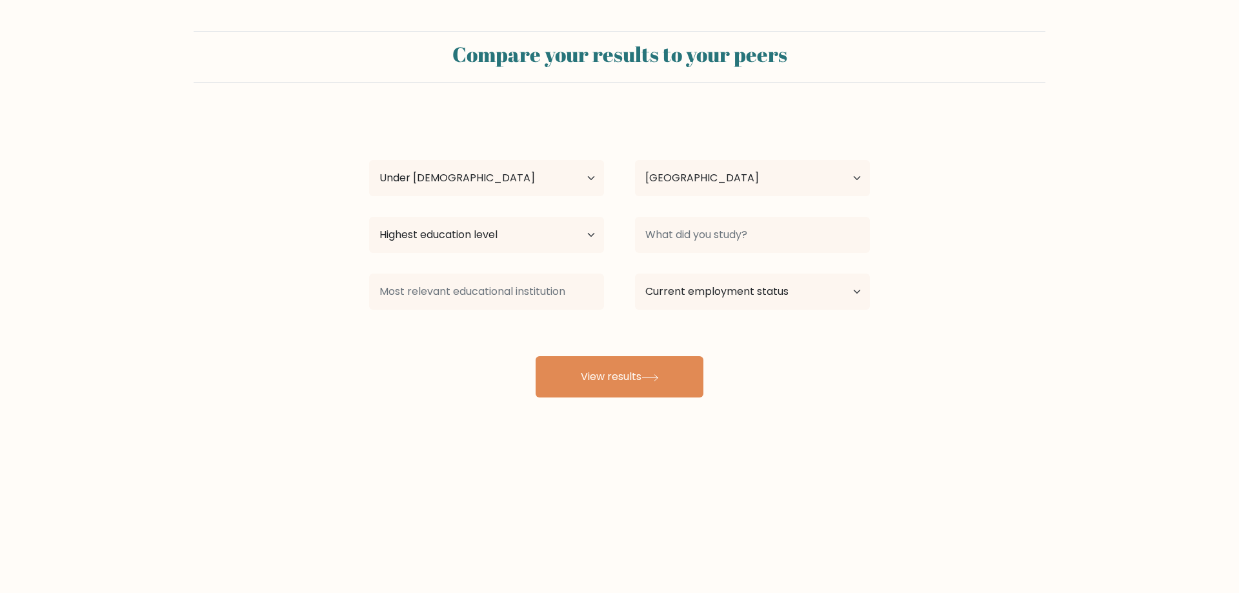
click at [966, 104] on form "Compare your results to your peers [PERSON_NAME] Age Under [DEMOGRAPHIC_DATA] […" at bounding box center [619, 214] width 1239 height 367
click at [512, 234] on select "Highest education level No schooling Primary Lower Secondary Upper Secondary Oc…" at bounding box center [486, 235] width 235 height 36
click at [369, 217] on select "Highest education level No schooling Primary Lower Secondary Upper Secondary Oc…" at bounding box center [486, 235] width 235 height 36
click at [512, 249] on select "Highest education level No schooling Primary Lower Secondary Upper Secondary Oc…" at bounding box center [486, 235] width 235 height 36
select select "primary"
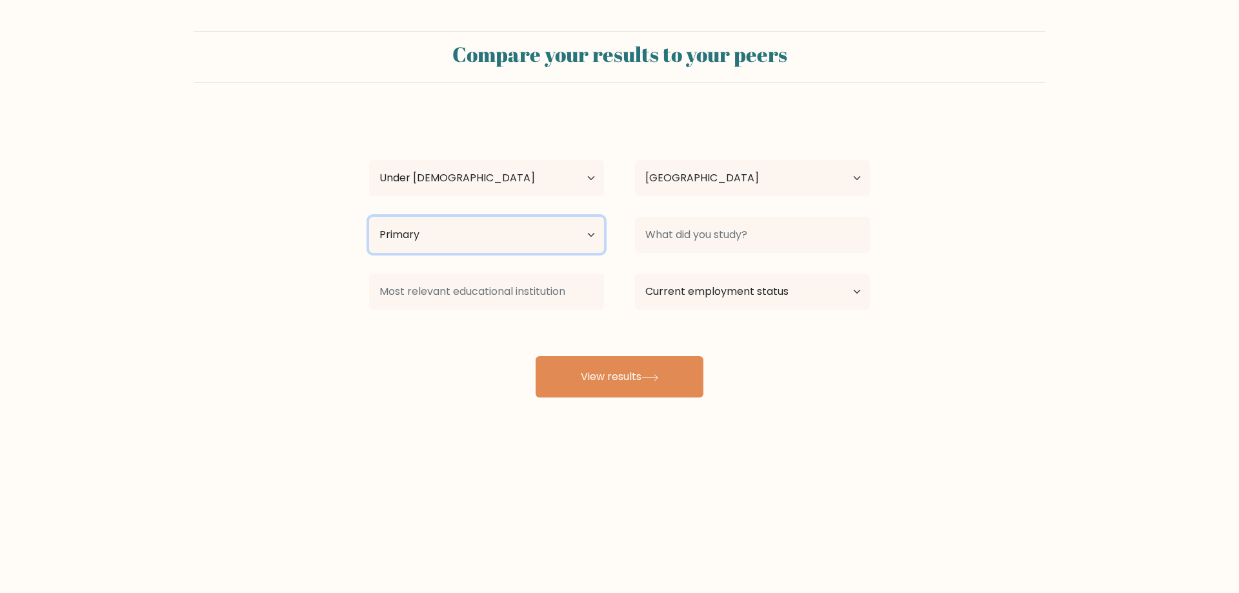
click at [369, 217] on select "Highest education level No schooling Primary Lower Secondary Upper Secondary Oc…" at bounding box center [486, 235] width 235 height 36
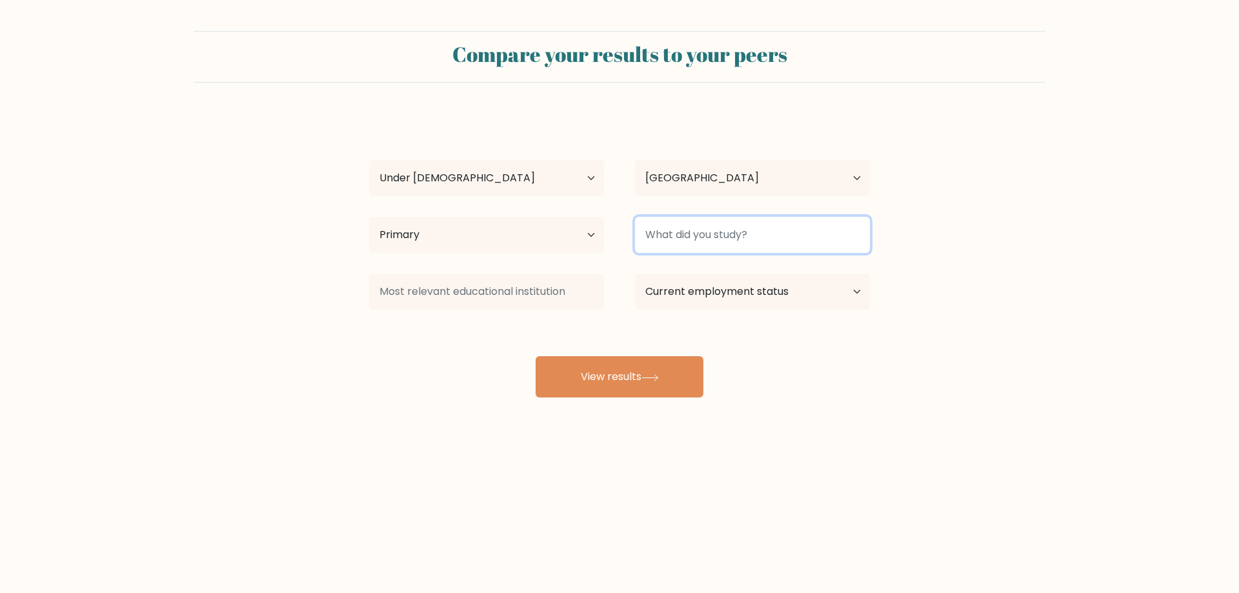
click at [685, 231] on input at bounding box center [752, 235] width 235 height 36
type input "nista"
click at [689, 294] on select "Current employment status Employed Student Retired Other / prefer not to answer" at bounding box center [752, 292] width 235 height 36
select select "student"
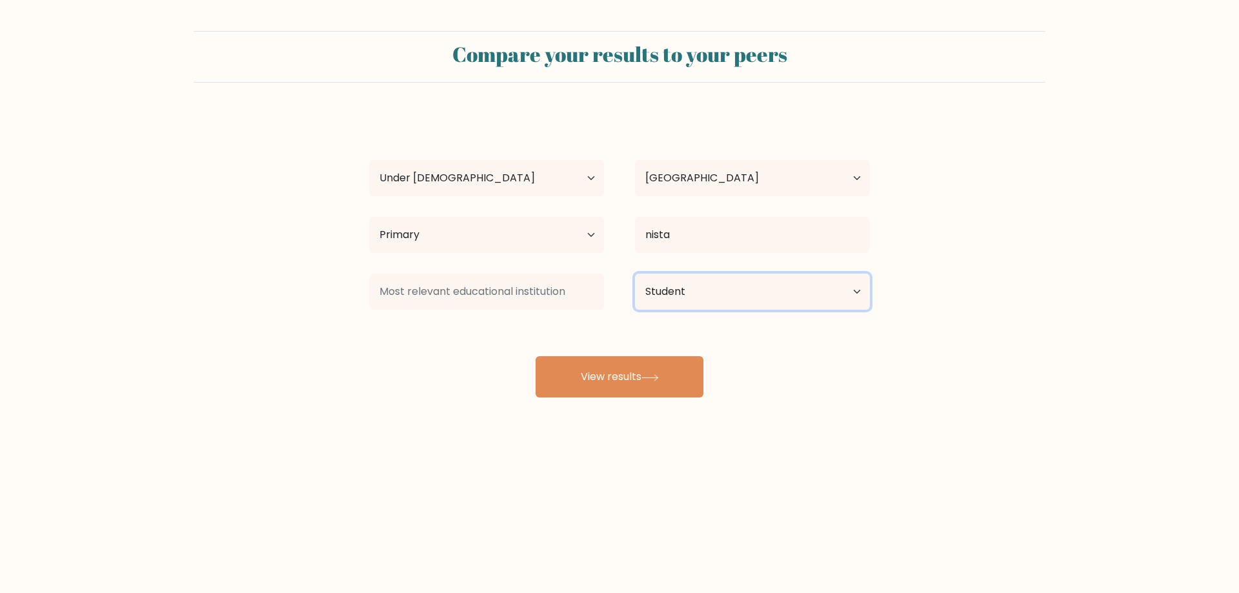
click at [635, 274] on select "Current employment status Employed Student Retired Other / prefer not to answer" at bounding box center [752, 292] width 235 height 36
click at [653, 388] on button "View results" at bounding box center [620, 376] width 168 height 41
click at [429, 287] on input at bounding box center [486, 292] width 235 height 36
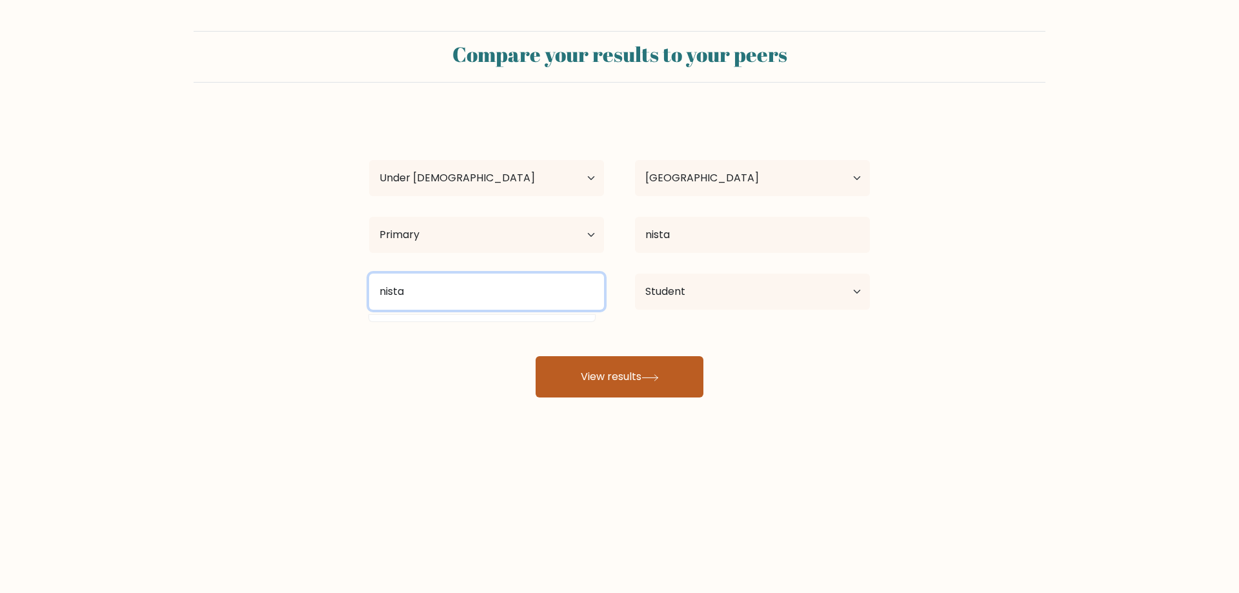
type input "nista"
click at [616, 367] on button "View results" at bounding box center [620, 376] width 168 height 41
